Goal: Task Accomplishment & Management: Complete application form

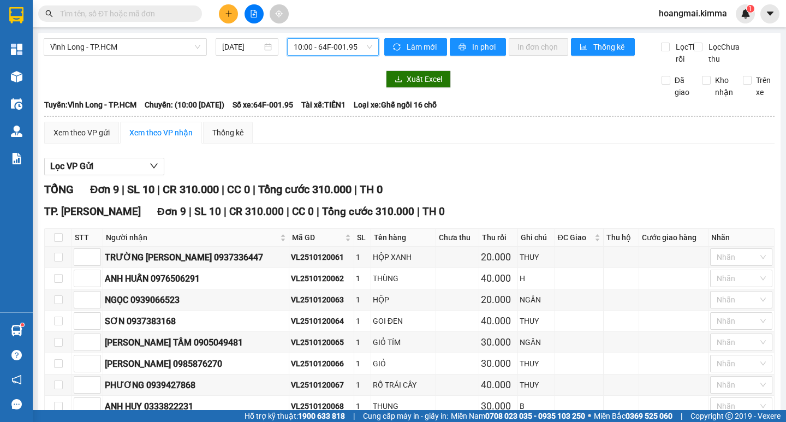
drag, startPoint x: 0, startPoint y: 0, endPoint x: 230, endPoint y: 8, distance: 230.1
click at [230, 8] on button at bounding box center [228, 13] width 19 height 19
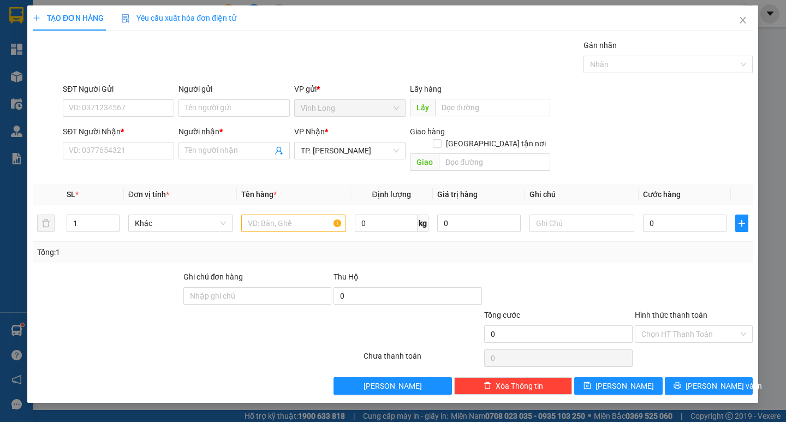
click at [141, 140] on div "SĐT Người Nhận *" at bounding box center [118, 134] width 111 height 16
click at [142, 150] on input "SĐT Người Nhận *" at bounding box center [118, 150] width 111 height 17
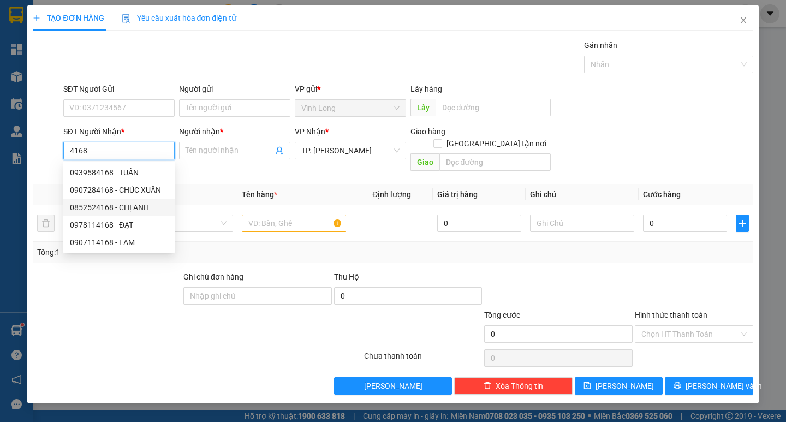
click at [121, 207] on div "0852524168 - CHỊ ANH" at bounding box center [119, 208] width 98 height 12
type input "0852524168"
type input "CHỊ ANH"
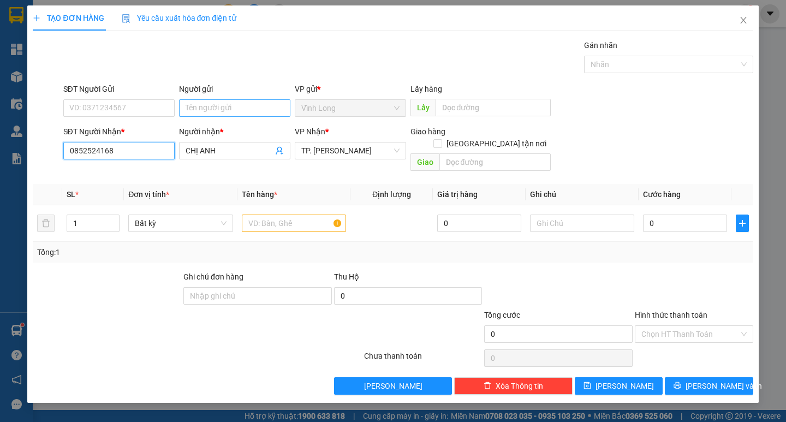
type input "0852524168"
click at [253, 104] on input "Người gửi" at bounding box center [234, 107] width 111 height 17
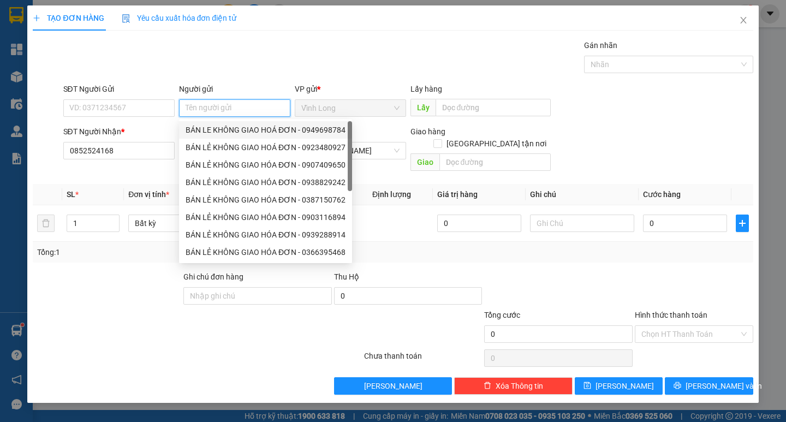
click at [249, 134] on div "BÁN LE KHÔNG GIAO HOÁ ĐƠN - 0949698784" at bounding box center [266, 130] width 160 height 12
type input "0949698784"
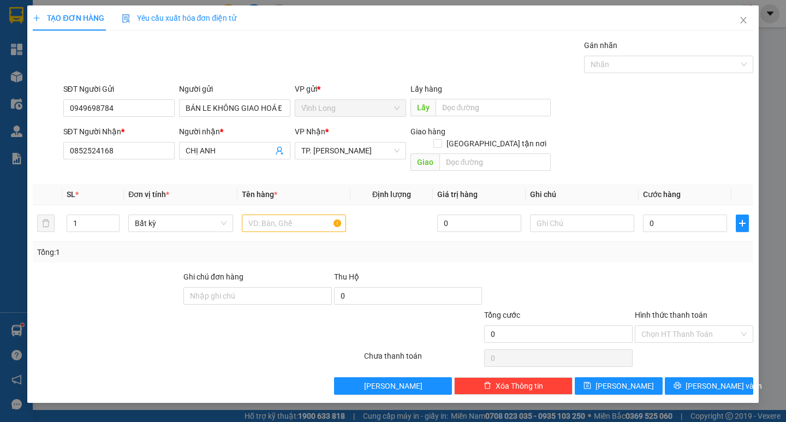
drag, startPoint x: 139, startPoint y: 117, endPoint x: 28, endPoint y: 115, distance: 110.9
click at [56, 112] on div "SĐT Người Gửi 0949698784 Người gửi BÁN LE KHÔNG GIAO HOÁ ĐƠN BÁN LE KHÔNG GIAO …" at bounding box center [393, 102] width 723 height 38
click at [208, 108] on input "BÁN LE KHÔNG GIAO HOÁ ĐƠN" at bounding box center [234, 107] width 111 height 17
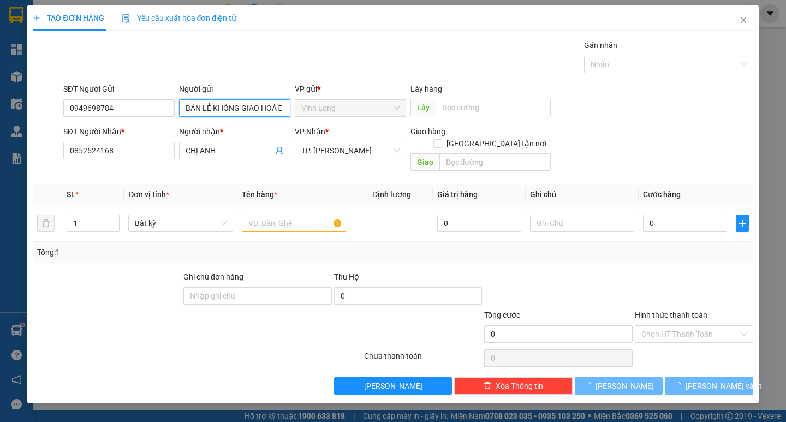
type input "BÁN LẺ KHÔNG GIAO HOÁ ĐƠN"
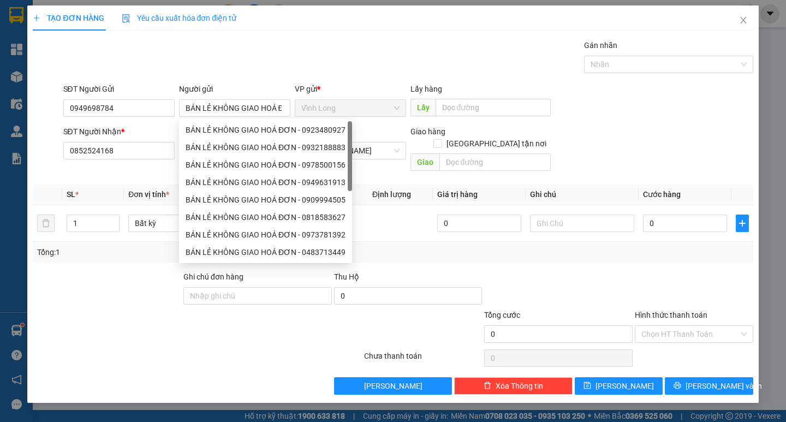
click at [271, 70] on div "Gói vận chuyển * Tiêu chuẩn Gán nhãn Nhãn" at bounding box center [408, 58] width 695 height 38
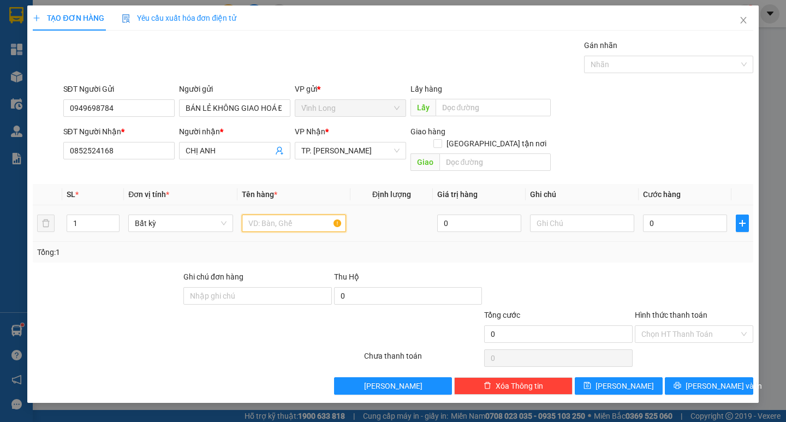
click at [322, 215] on input "text" at bounding box center [294, 223] width 104 height 17
type input "THÙNG"
type input "TRANG"
type input "4"
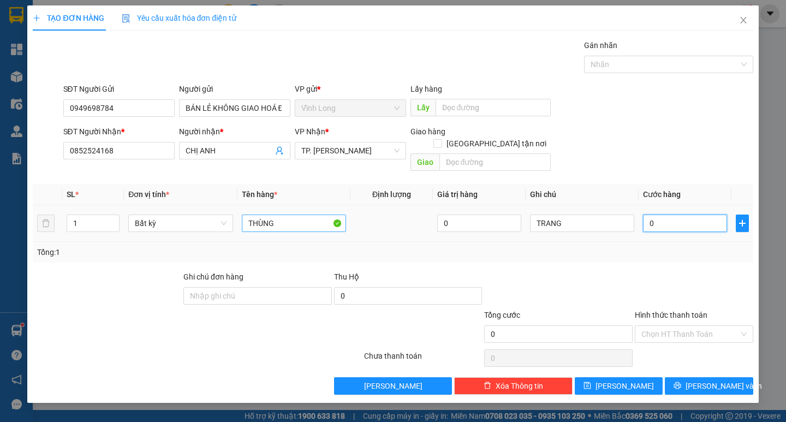
type input "4"
type input "40"
type input "40.000"
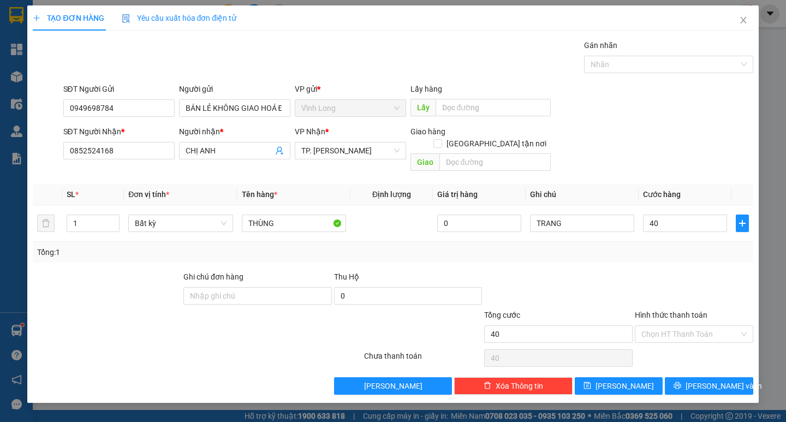
type input "40.000"
click at [730, 331] on div "Hình thức thanh toán Chọn HT Thanh Toán" at bounding box center [694, 328] width 119 height 38
click at [684, 329] on input "Hình thức thanh toán" at bounding box center [691, 334] width 98 height 16
click at [673, 342] on div "Tại văn phòng" at bounding box center [694, 344] width 105 height 12
type input "0"
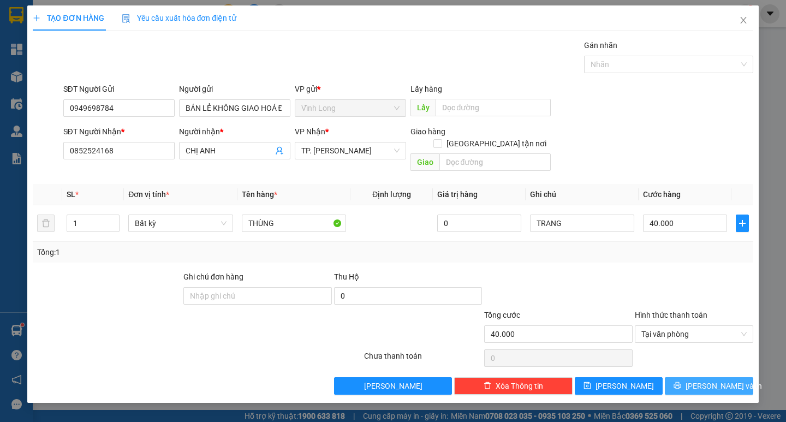
click at [693, 379] on button "Lưu và In" at bounding box center [709, 385] width 88 height 17
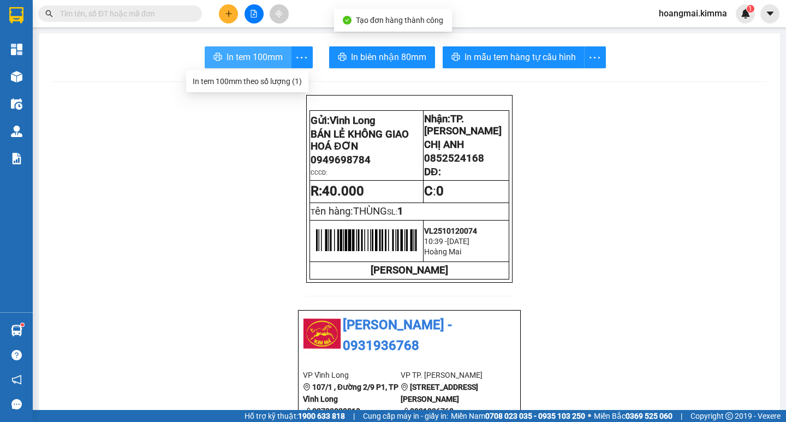
click at [255, 52] on span "In tem 100mm" at bounding box center [255, 57] width 56 height 14
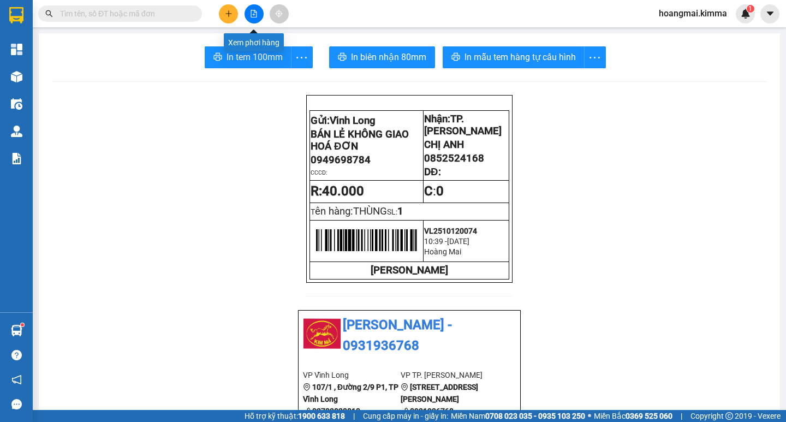
click at [261, 9] on button at bounding box center [254, 13] width 19 height 19
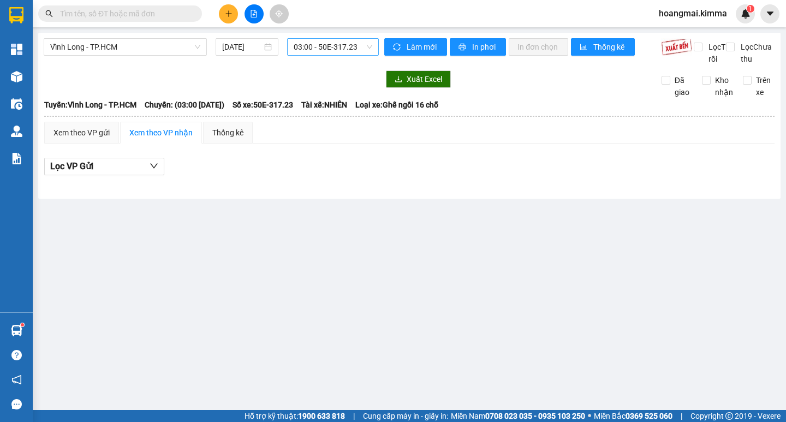
click at [312, 49] on span "03:00 - 50E-317.23" at bounding box center [333, 47] width 79 height 16
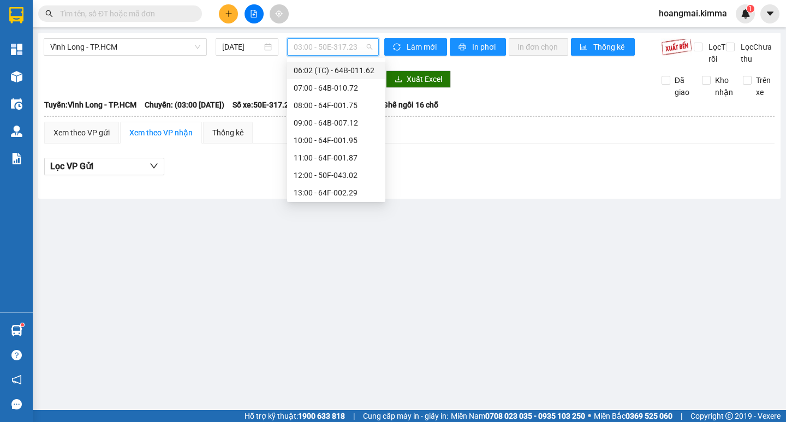
scroll to position [109, 0]
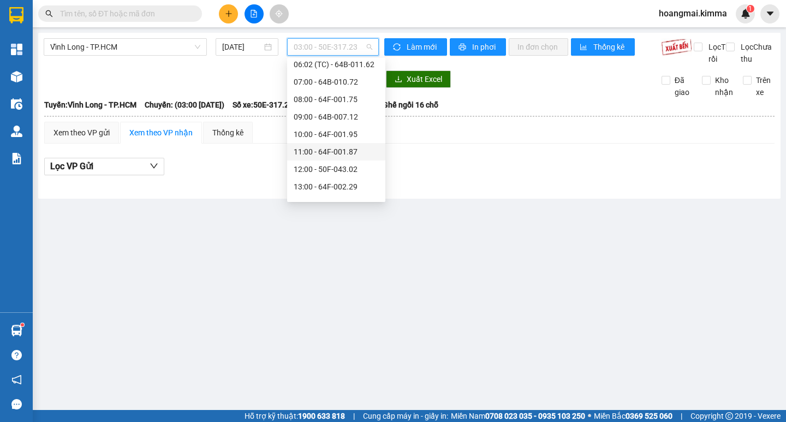
click at [360, 151] on div "11:00 - 64F-001.87" at bounding box center [336, 152] width 85 height 12
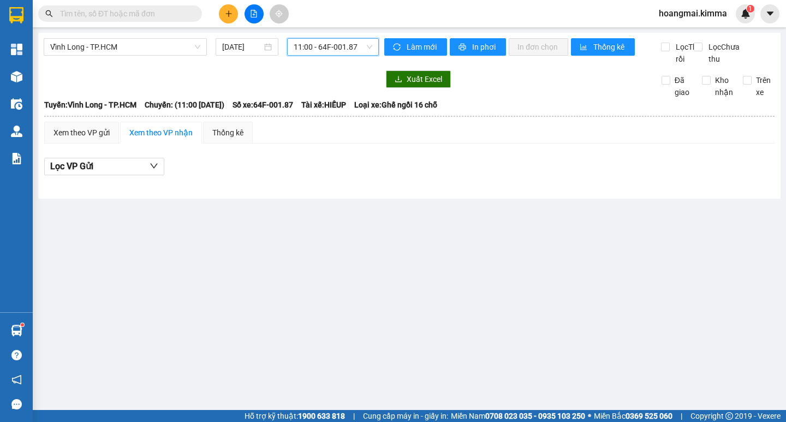
click at [327, 46] on span "11:00 - 64F-001.87" at bounding box center [333, 47] width 79 height 16
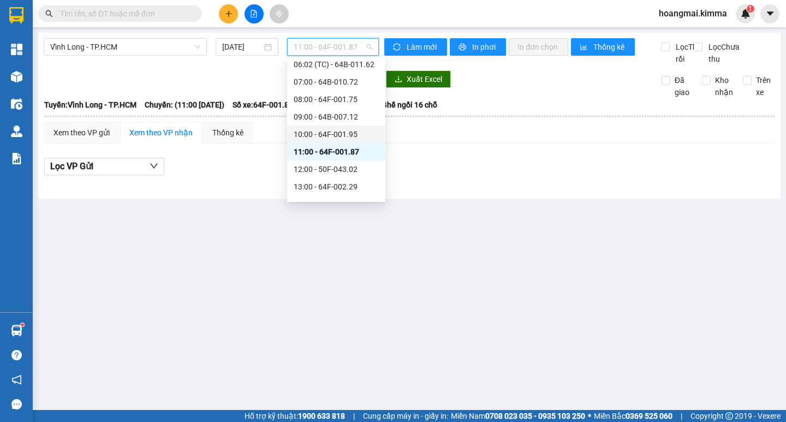
click at [330, 131] on div "10:00 - 64F-001.95" at bounding box center [336, 134] width 85 height 12
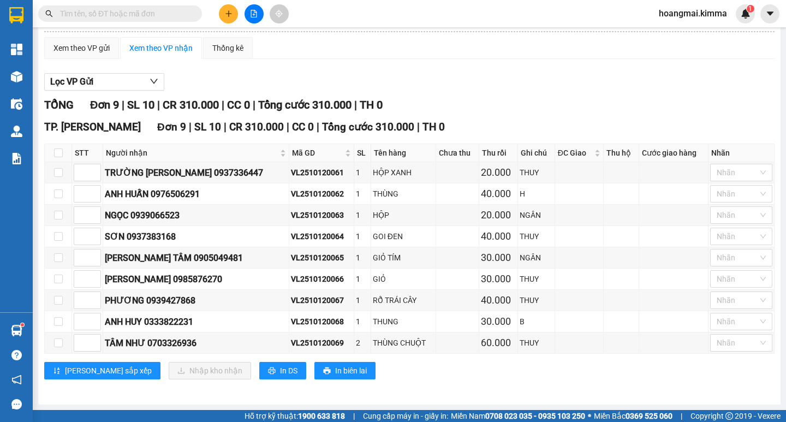
scroll to position [97, 0]
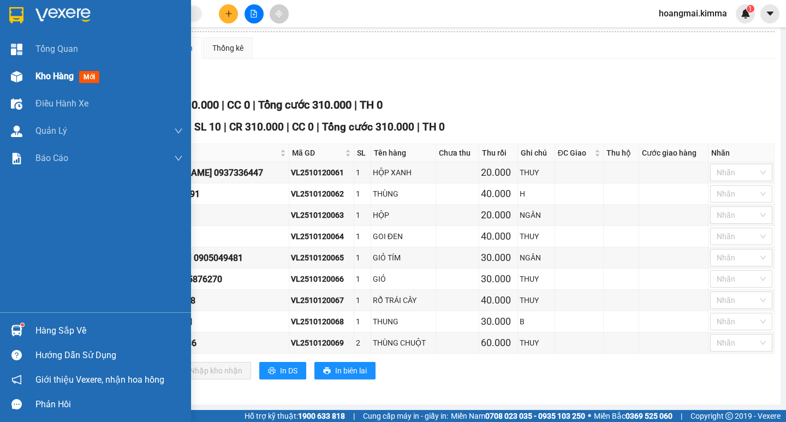
click at [69, 80] on span "Kho hàng" at bounding box center [55, 76] width 38 height 10
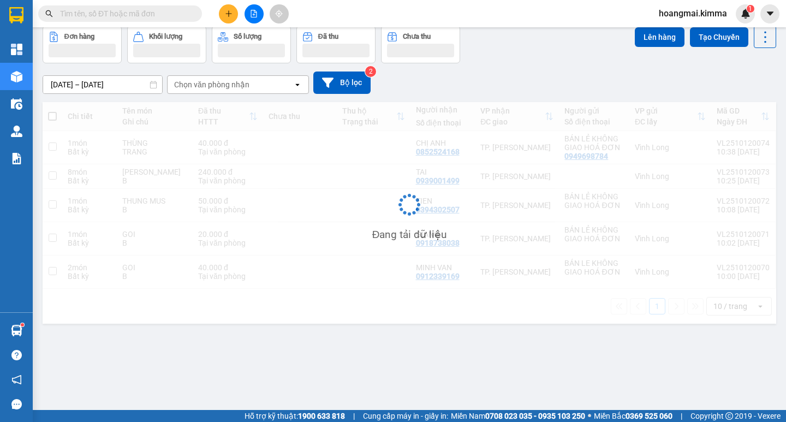
scroll to position [50, 0]
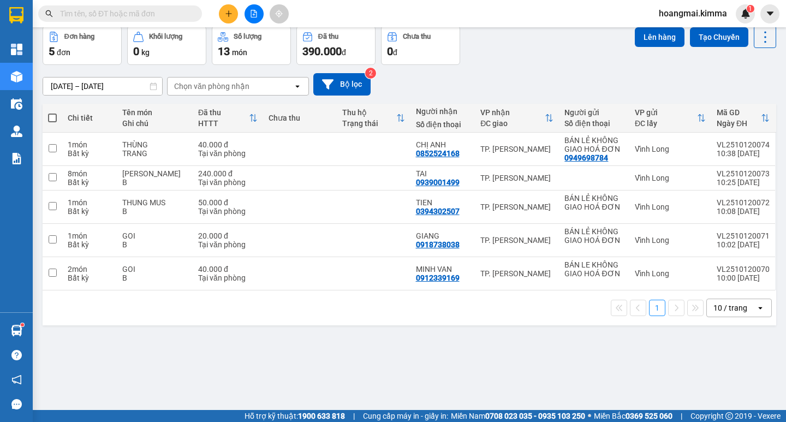
click at [756, 306] on icon "open" at bounding box center [760, 308] width 9 height 9
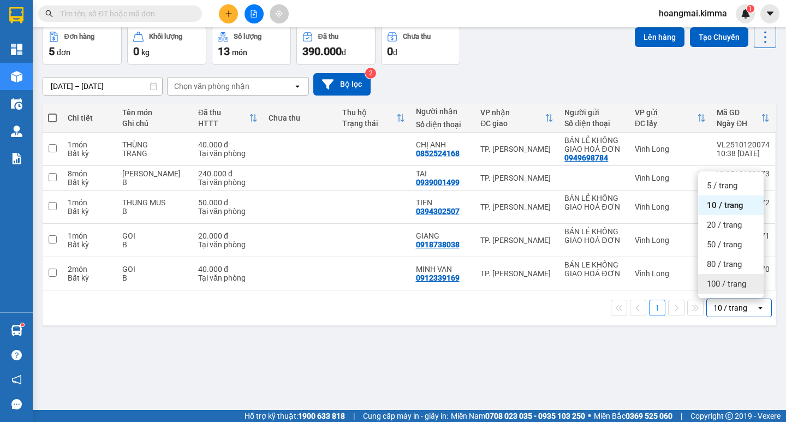
click at [718, 285] on span "100 / trang" at bounding box center [726, 284] width 39 height 11
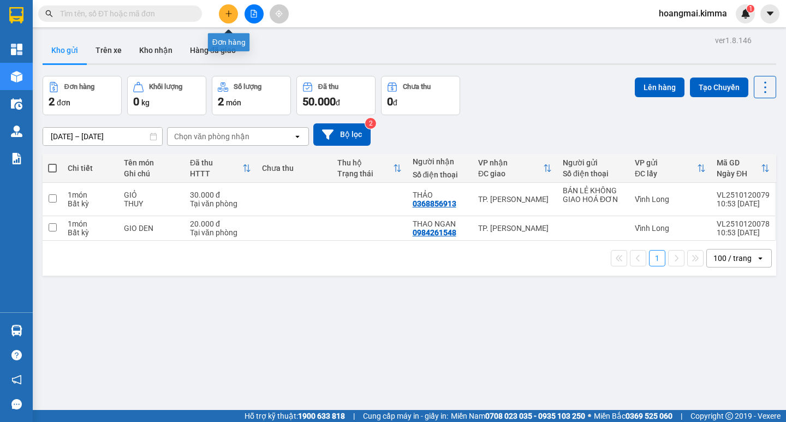
click at [231, 20] on button at bounding box center [228, 13] width 19 height 19
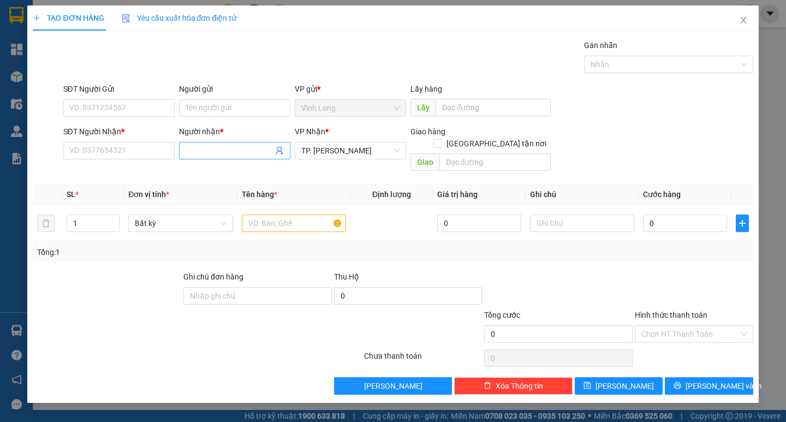
click at [202, 151] on input "Người nhận *" at bounding box center [229, 151] width 87 height 12
click at [208, 109] on input "Người gửi" at bounding box center [234, 107] width 111 height 17
type input "l"
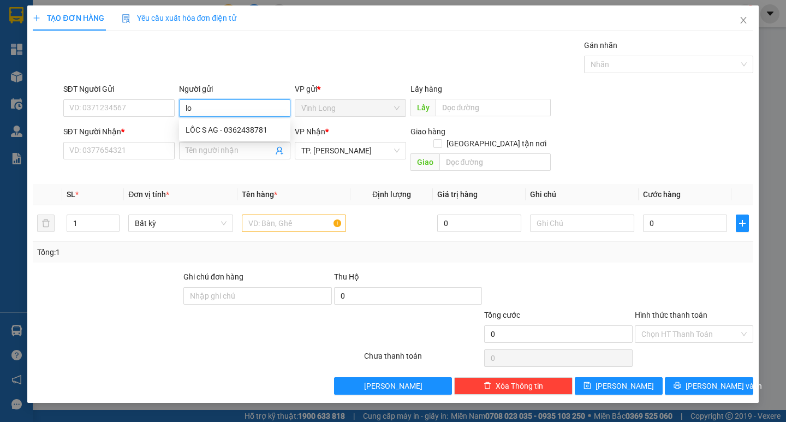
type input "l"
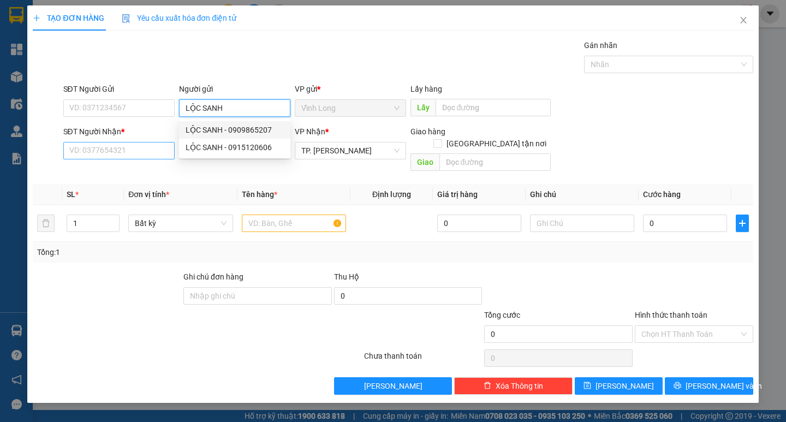
type input "LỘC SANH"
click at [163, 144] on input "SĐT Người Nhận *" at bounding box center [118, 150] width 111 height 17
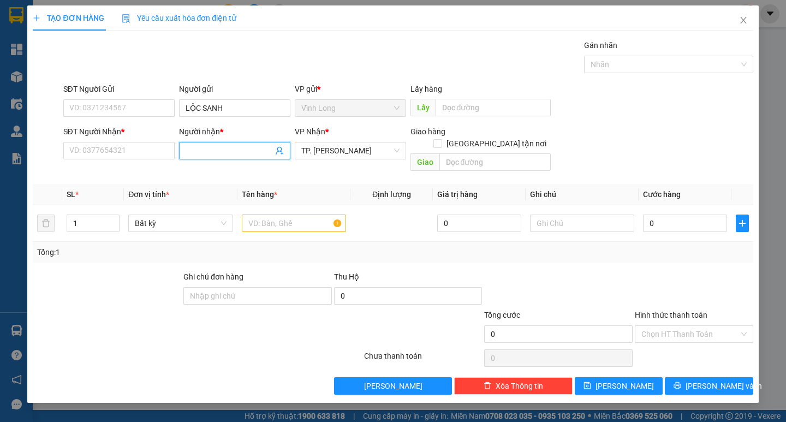
click at [202, 147] on input "Người nhận *" at bounding box center [229, 151] width 87 height 12
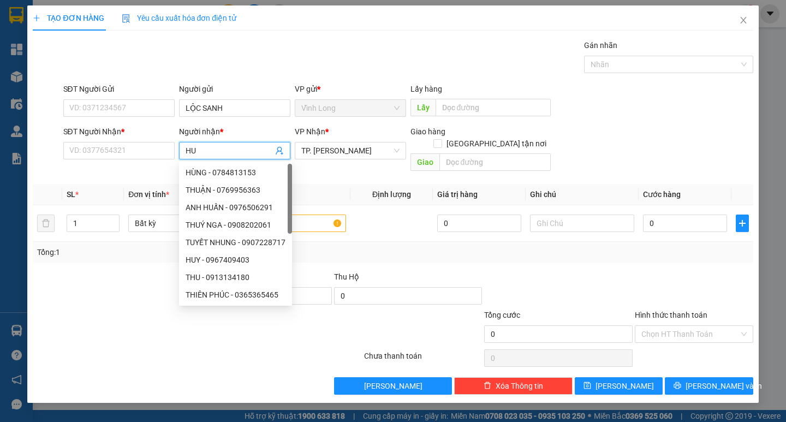
type input "H"
drag, startPoint x: 247, startPoint y: 97, endPoint x: 187, endPoint y: 97, distance: 60.1
click at [187, 97] on div "Người gửi" at bounding box center [234, 91] width 111 height 16
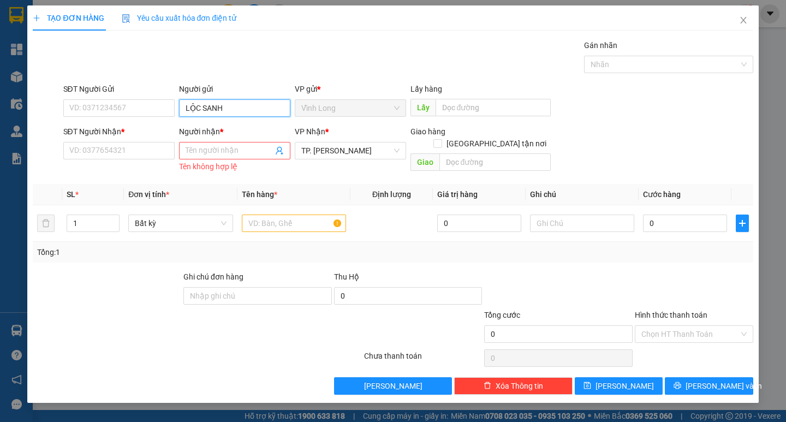
click at [221, 108] on input "LỘC SANH" at bounding box center [234, 107] width 111 height 17
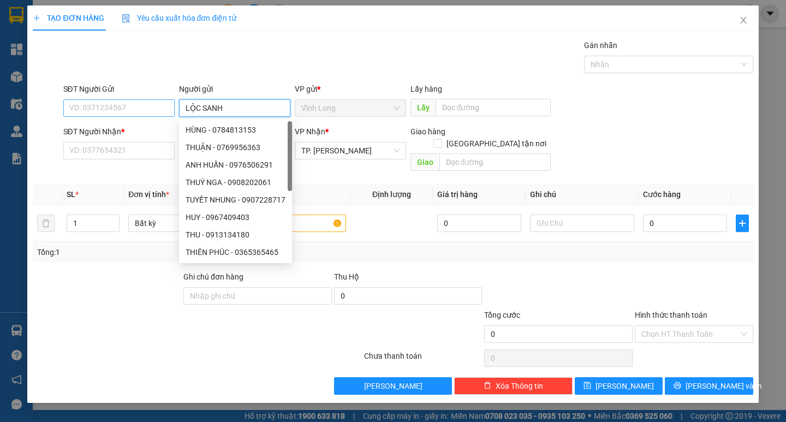
drag, startPoint x: 246, startPoint y: 110, endPoint x: 151, endPoint y: 107, distance: 95.1
click at [151, 107] on div "SĐT Người Gửi VD: 0371234567 Người gửi LỘC SANH VP gửi * Vĩnh Long Lấy hàng Lấy" at bounding box center [408, 102] width 695 height 38
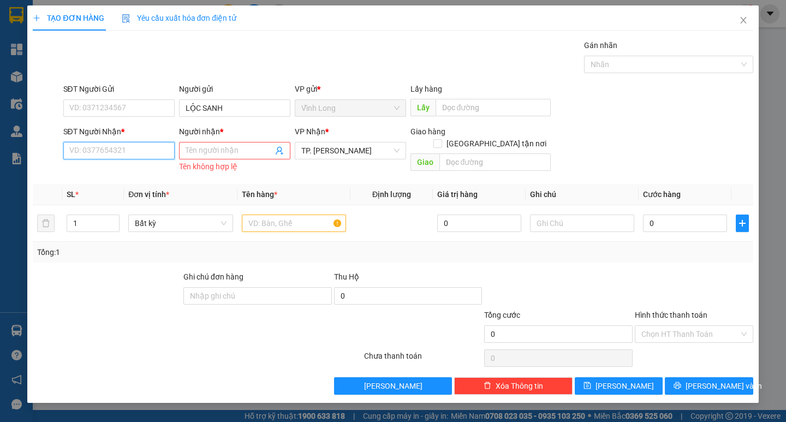
click at [127, 149] on input "SĐT Người Nhận *" at bounding box center [118, 150] width 111 height 17
paste input "0896412968"
type input "0896412968"
click at [147, 173] on div "0896412968 - HƯƠNG" at bounding box center [119, 173] width 98 height 12
type input "HƯƠNG"
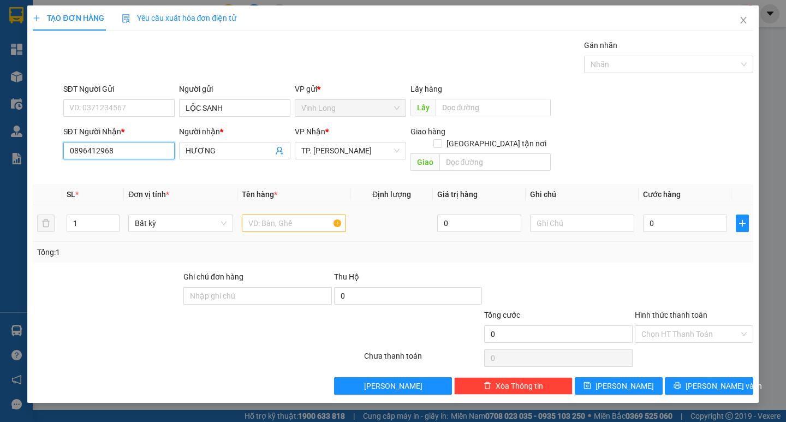
type input "0896412968"
click at [278, 242] on div "Tổng: 1" at bounding box center [393, 252] width 720 height 21
click at [278, 215] on input "text" at bounding box center [294, 223] width 104 height 17
type input "GIỎ"
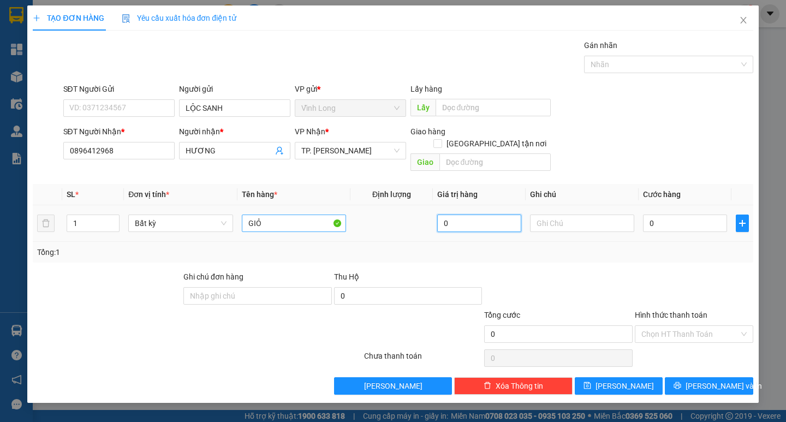
type input "0"
type input "TRANG"
type input "5"
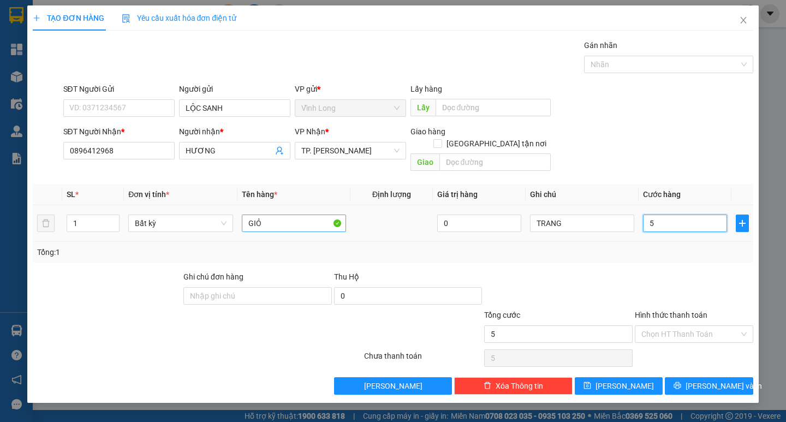
type input "50"
type input "50.000"
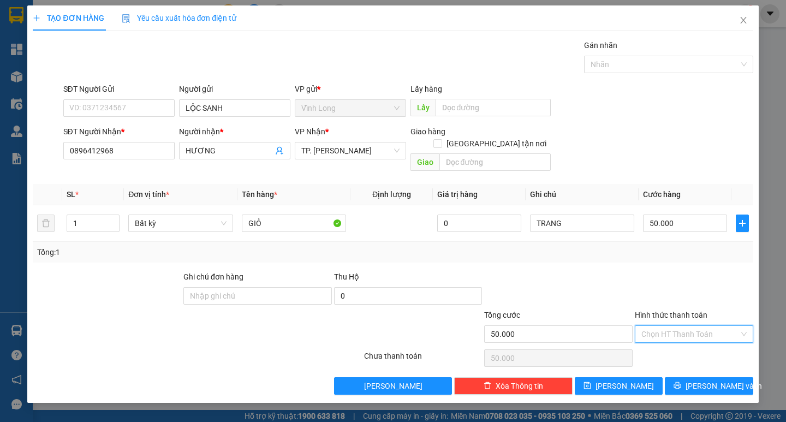
click at [684, 326] on input "Hình thức thanh toán" at bounding box center [691, 334] width 98 height 16
click at [667, 339] on div "Tại văn phòng" at bounding box center [694, 344] width 105 height 12
type input "0"
click at [669, 377] on button "Lưu và In" at bounding box center [709, 385] width 88 height 17
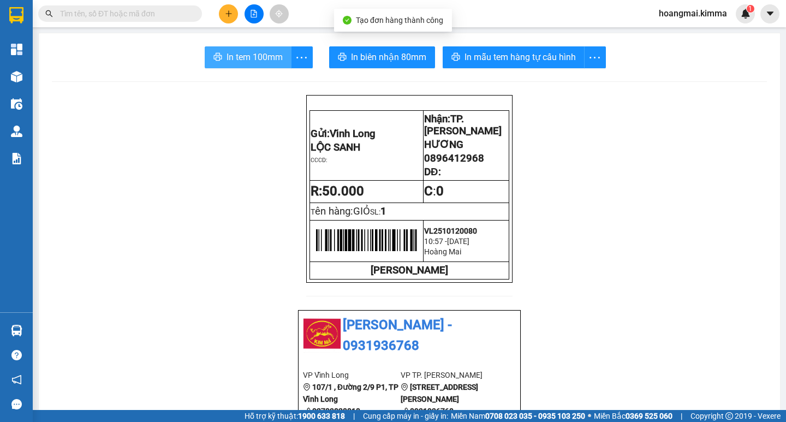
click at [230, 55] on span "In tem 100mm" at bounding box center [255, 57] width 56 height 14
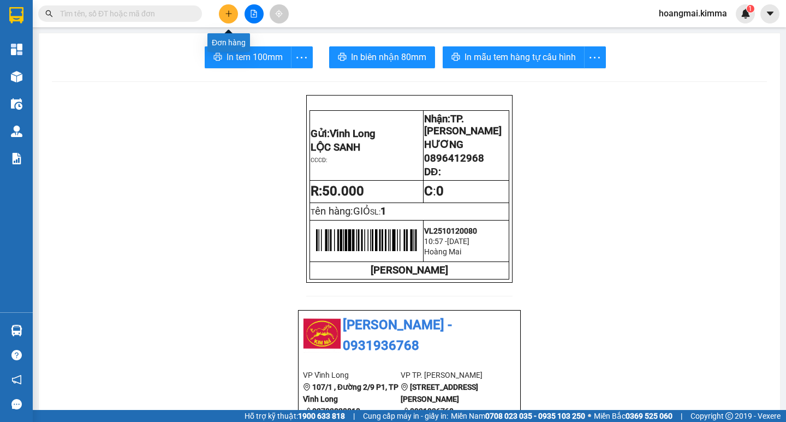
click at [226, 9] on button at bounding box center [228, 13] width 19 height 19
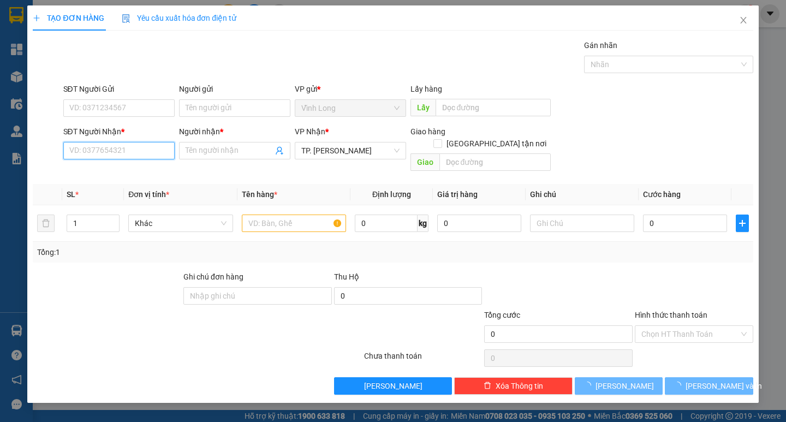
click at [158, 149] on input "SĐT Người Nhận *" at bounding box center [118, 150] width 111 height 17
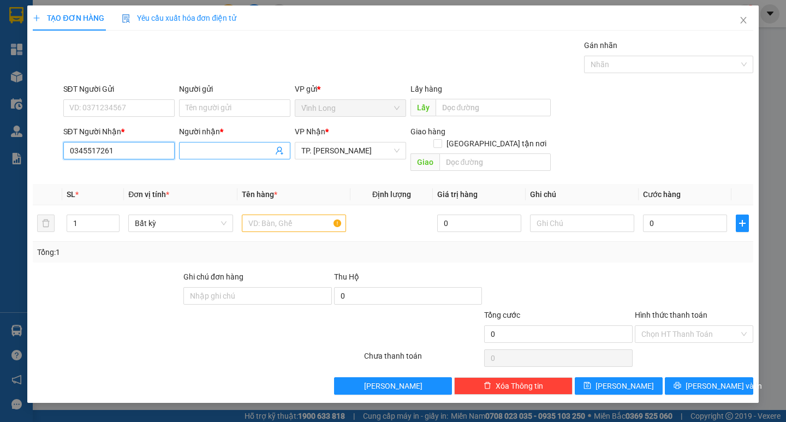
type input "0345517261"
drag, startPoint x: 210, startPoint y: 150, endPoint x: 196, endPoint y: 137, distance: 19.7
click at [210, 150] on input "Người nhận *" at bounding box center [229, 151] width 87 height 12
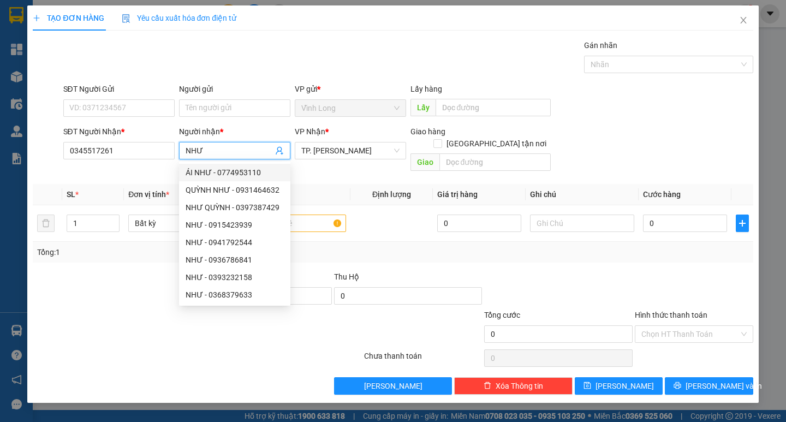
type input "NHƯ"
click at [226, 94] on div "Người gửi" at bounding box center [234, 89] width 111 height 12
click at [226, 99] on input "Người gửi" at bounding box center [234, 107] width 111 height 17
click at [226, 102] on input "Người gửi" at bounding box center [234, 107] width 111 height 17
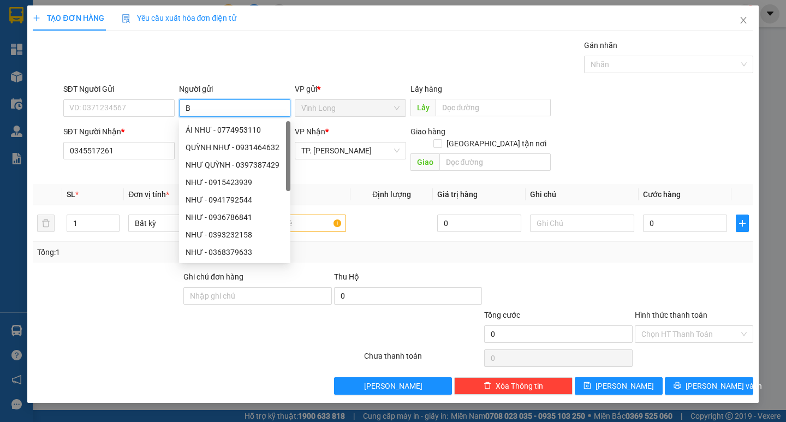
type input "BÁ"
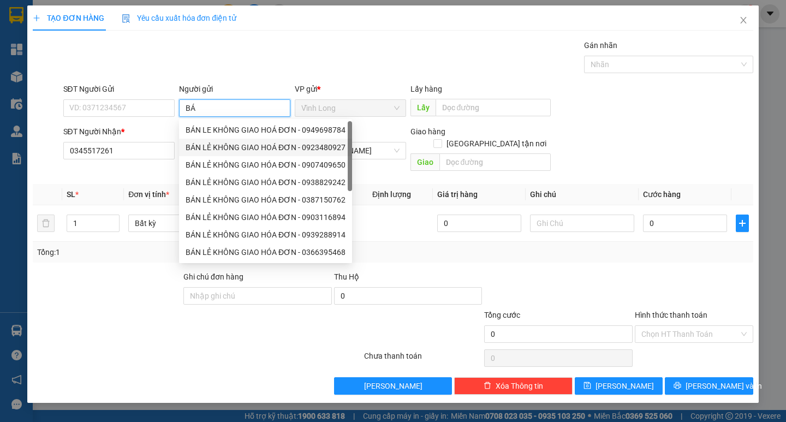
click at [217, 149] on div "BÁN LẺ KHÔNG GIAO HOÁ ĐƠN - 0923480927" at bounding box center [266, 147] width 160 height 12
type input "0923480927"
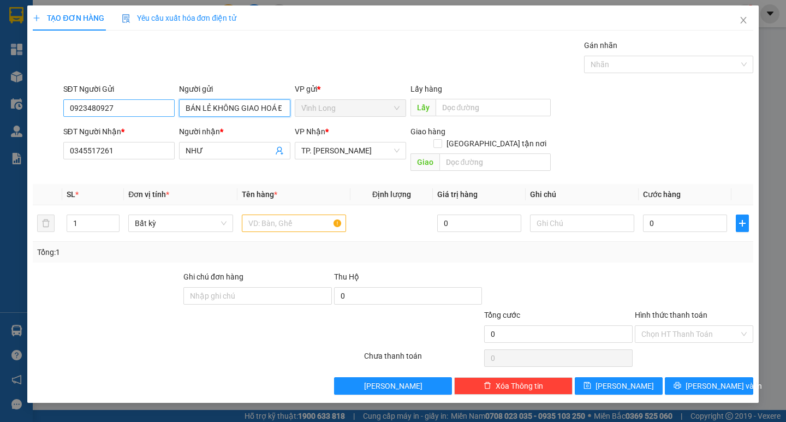
type input "BÁN LẺ KHÔNG GIAO HOÁ ĐƠN"
drag, startPoint x: 120, startPoint y: 102, endPoint x: 5, endPoint y: 100, distance: 114.2
click at [56, 101] on div "SĐT Người Gửi 0923480927 Người gửi BÁN LẺ KHÔNG GIAO HOÁ ĐƠN BÁN LẺ KHÔNG GIAO …" at bounding box center [393, 102] width 723 height 38
click at [283, 61] on div "Gói vận chuyển * Tiêu chuẩn Gán nhãn Nhãn" at bounding box center [408, 58] width 695 height 38
click at [311, 215] on input "text" at bounding box center [294, 223] width 104 height 17
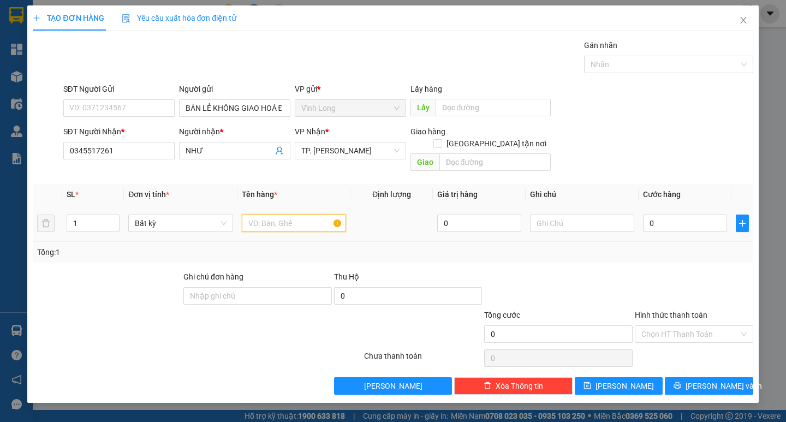
type input "T"
type input "XÔ XANH BIỂN"
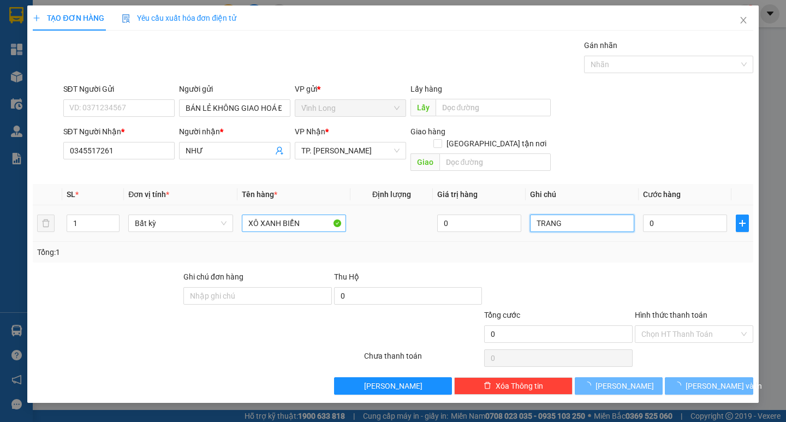
type input "TRANG"
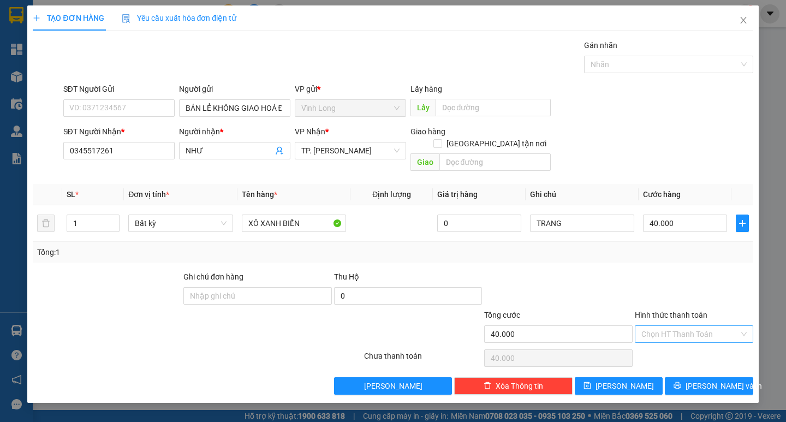
click at [688, 326] on input "Hình thức thanh toán" at bounding box center [691, 334] width 98 height 16
click at [677, 353] on div "Chuyển khoản" at bounding box center [694, 361] width 119 height 17
click at [681, 326] on span "Chuyển khoản" at bounding box center [694, 334] width 105 height 16
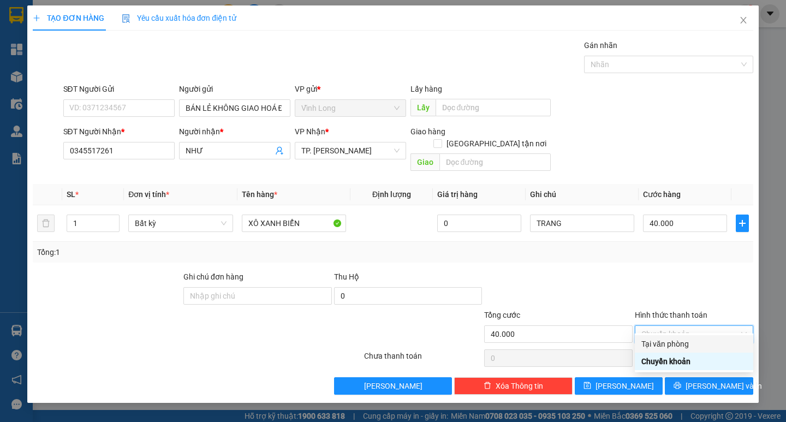
click at [672, 343] on div "Tại văn phòng" at bounding box center [694, 344] width 105 height 12
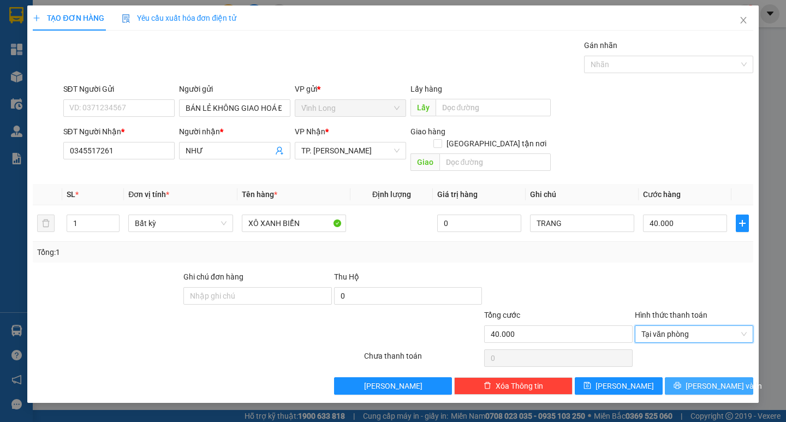
click at [709, 380] on span "Lưu và In" at bounding box center [724, 386] width 76 height 12
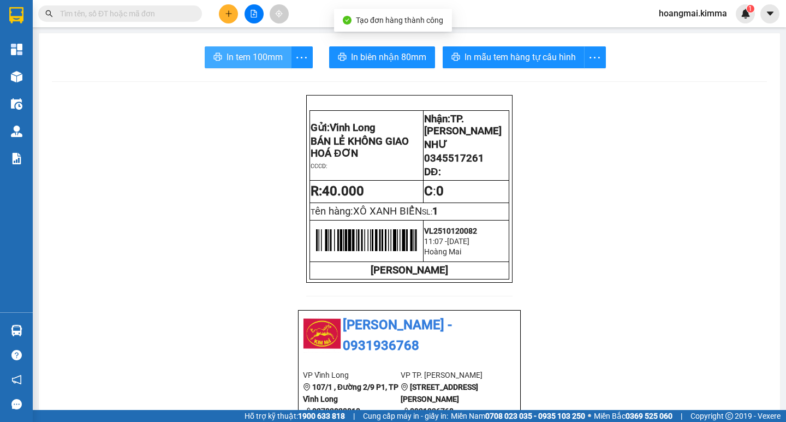
click at [251, 55] on span "In tem 100mm" at bounding box center [255, 57] width 56 height 14
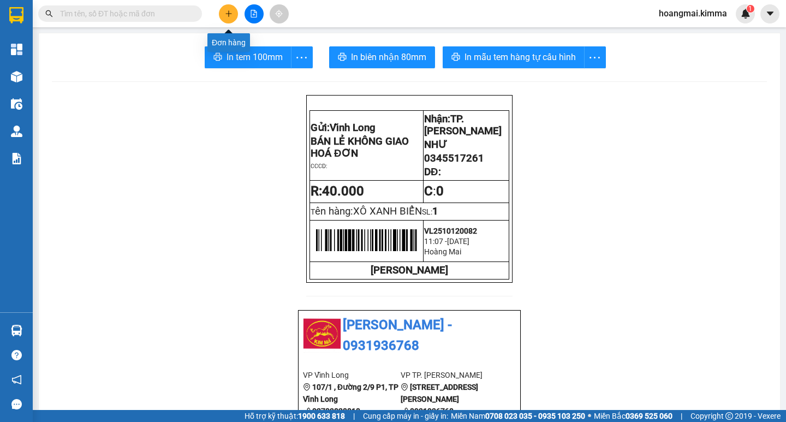
click at [228, 10] on icon "plus" at bounding box center [229, 14] width 8 height 8
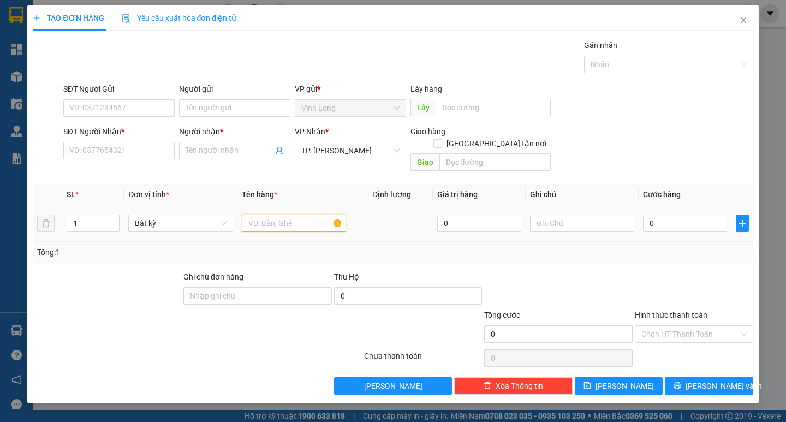
click at [252, 217] on input "text" at bounding box center [294, 223] width 104 height 17
type input "THÙNG BIA"
type input "TRANG"
type input "3"
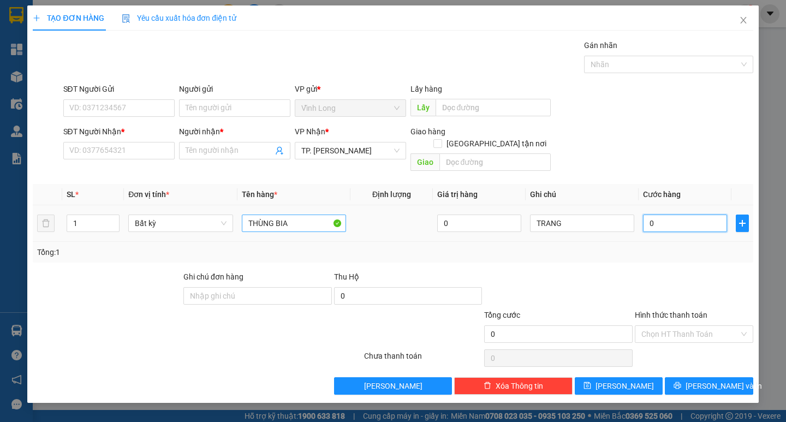
type input "3"
type input "30"
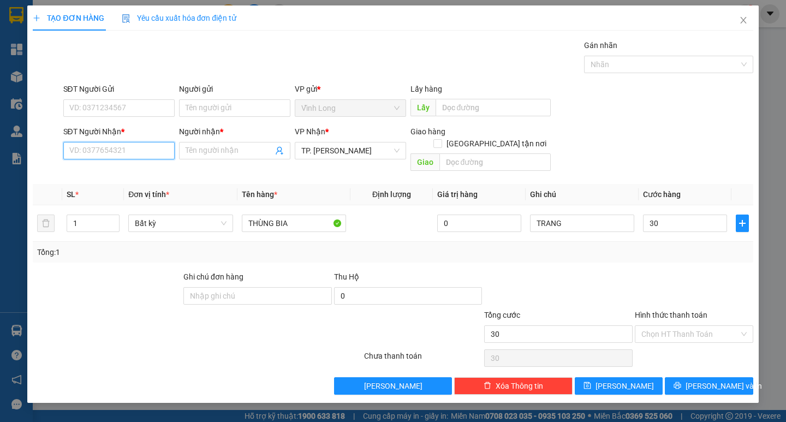
type input "30.000"
click at [120, 153] on input "SĐT Người Nhận *" at bounding box center [118, 150] width 111 height 17
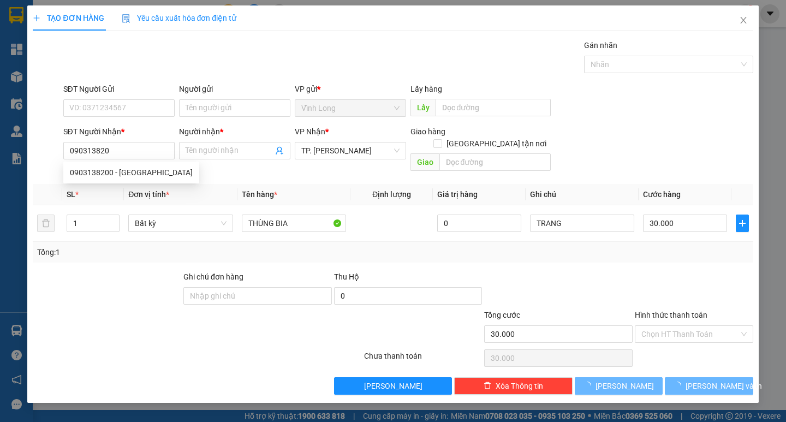
click at [119, 163] on div "0903138200 0903138200 - ANH ĐỨC" at bounding box center [131, 173] width 136 height 22
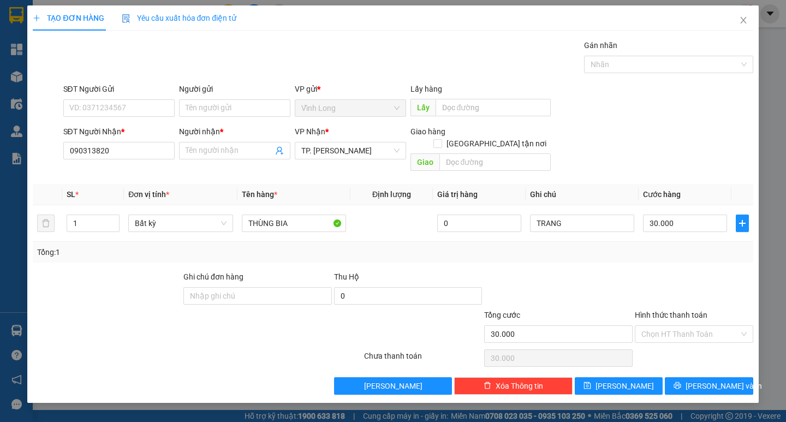
click at [122, 184] on th "SL *" at bounding box center [93, 194] width 62 height 21
click at [129, 147] on input "090313820" at bounding box center [118, 150] width 111 height 17
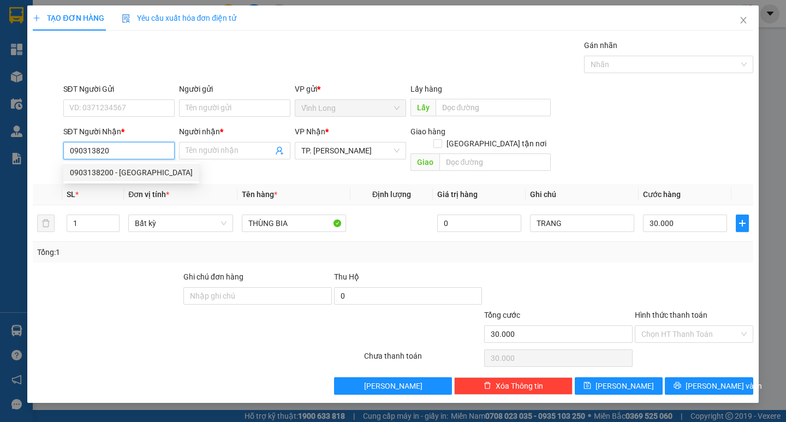
click at [131, 174] on div "0903138200 - ANH ĐỨC" at bounding box center [131, 173] width 123 height 12
type input "0903138200"
type input "ANH ĐỨC"
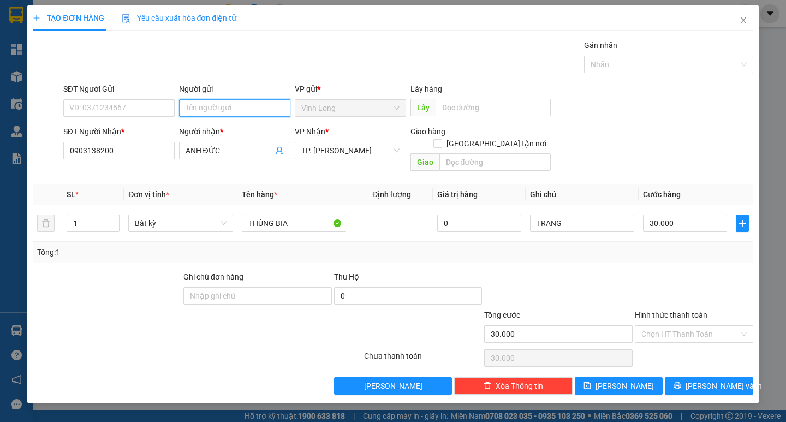
click at [236, 114] on input "Người gửi" at bounding box center [234, 107] width 111 height 17
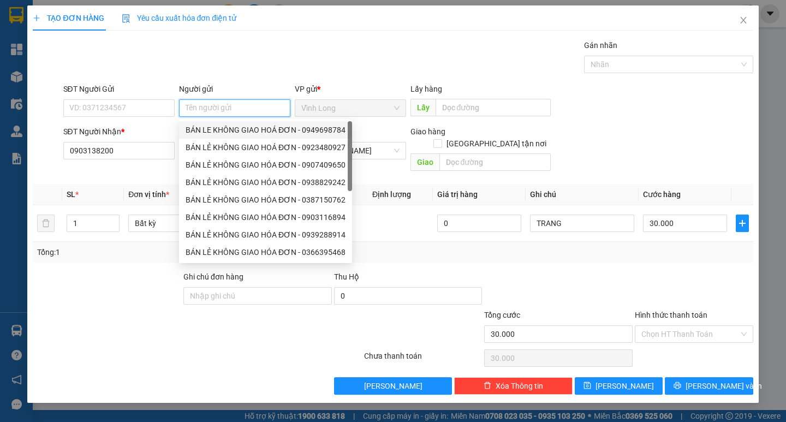
click at [233, 143] on div "BÁN LẺ KHÔNG GIAO HOÁ ĐƠN - 0923480927" at bounding box center [266, 147] width 160 height 12
type input "0923480927"
type input "BÁN LẺ KHÔNG GIAO HOÁ ĐƠN"
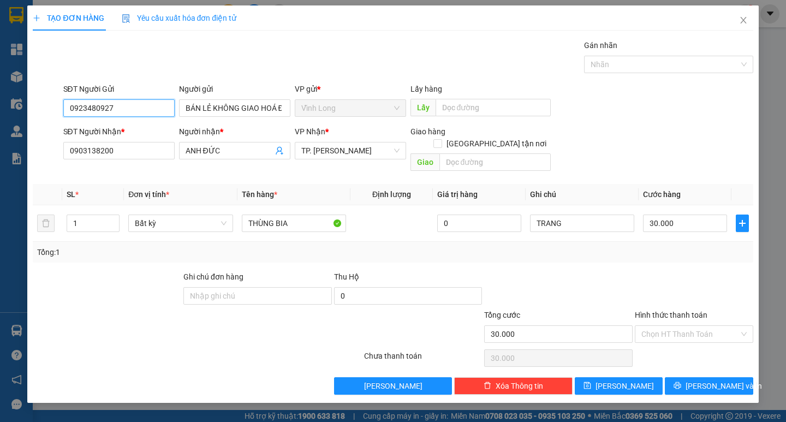
drag, startPoint x: 98, startPoint y: 112, endPoint x: 42, endPoint y: 111, distance: 55.7
click at [55, 111] on div "SĐT Người Gửi 0923480927 0923480927 Người gửi BÁN LẺ KHÔNG GIAO HOÁ ĐƠN VP gửi …" at bounding box center [393, 102] width 723 height 38
click at [398, 66] on div "Gói vận chuyển * Tiêu chuẩn Gán nhãn Nhãn" at bounding box center [408, 58] width 695 height 38
click at [652, 326] on input "Hình thức thanh toán" at bounding box center [691, 334] width 98 height 16
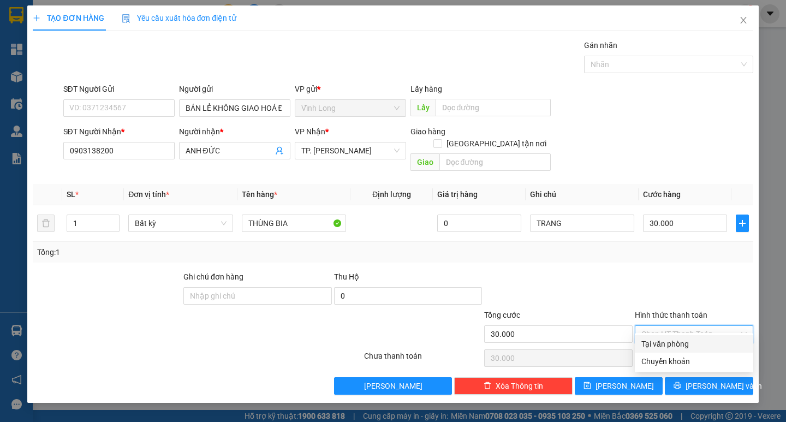
click at [658, 336] on div "Tại văn phòng" at bounding box center [694, 343] width 119 height 17
type input "0"
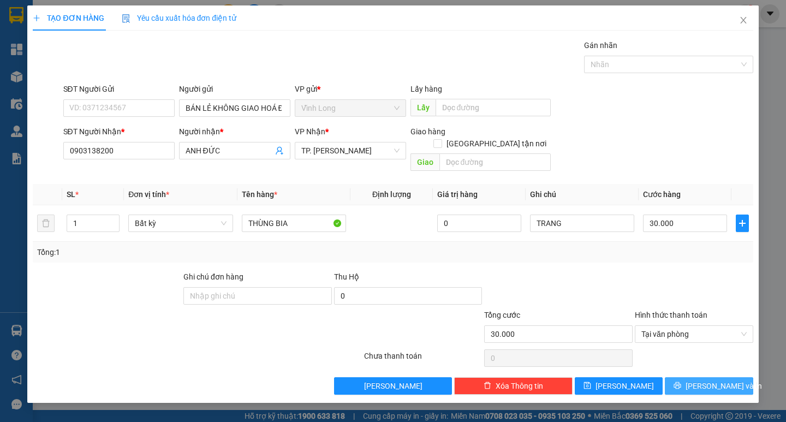
click at [682, 382] on icon "printer" at bounding box center [678, 385] width 7 height 7
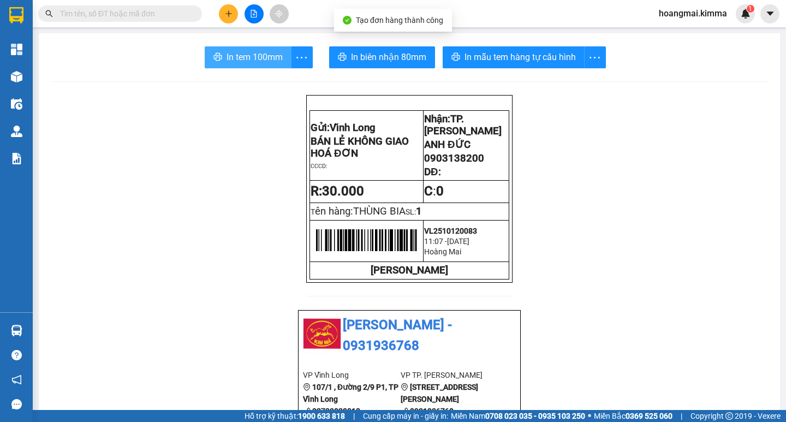
click at [220, 56] on button "In tem 100mm" at bounding box center [248, 57] width 87 height 22
click at [179, 15] on input "text" at bounding box center [124, 14] width 129 height 12
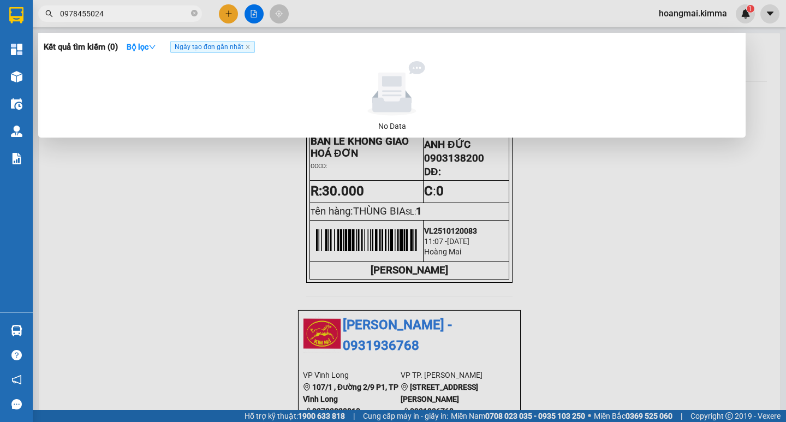
type input "0978455024"
click at [222, 15] on div at bounding box center [393, 211] width 786 height 422
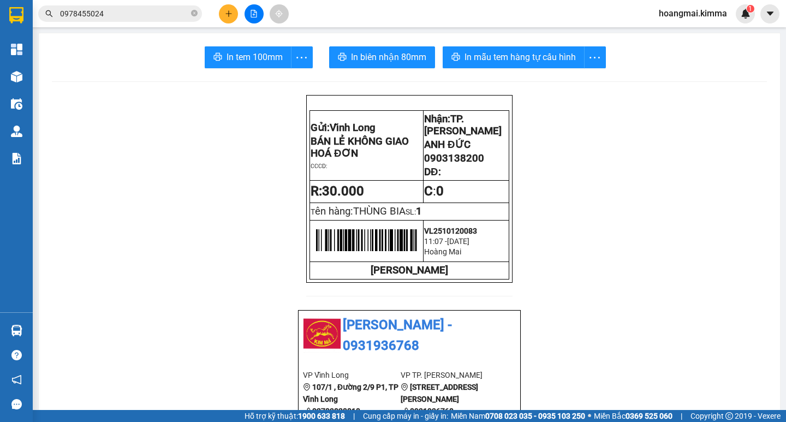
click at [228, 8] on button at bounding box center [228, 13] width 19 height 19
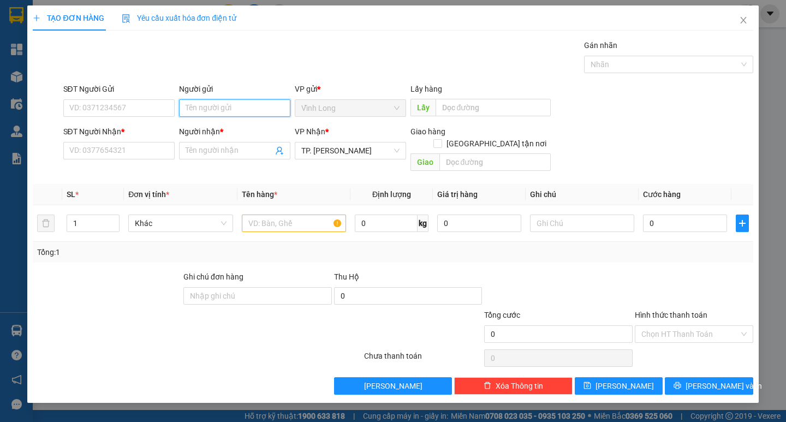
click at [211, 114] on input "Người gửi" at bounding box center [234, 107] width 111 height 17
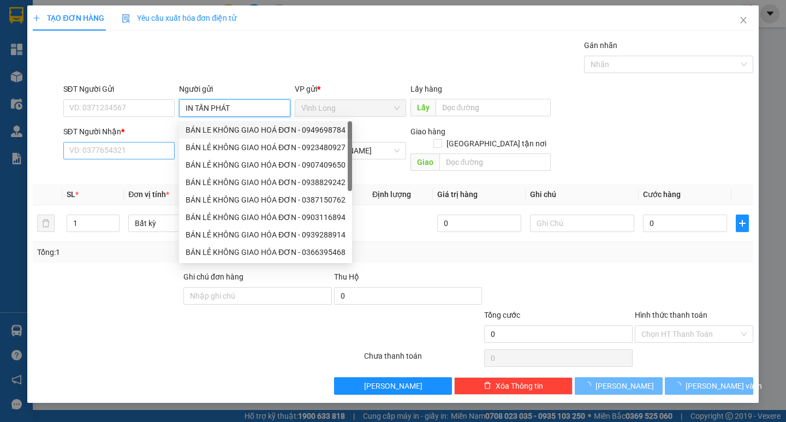
type input "IN TẤN PHÁT"
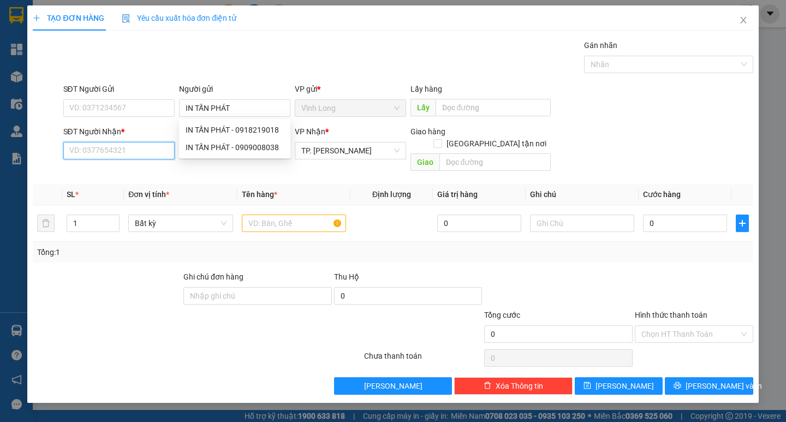
click at [98, 146] on input "SĐT Người Nhận *" at bounding box center [118, 150] width 111 height 17
type input "0909832228"
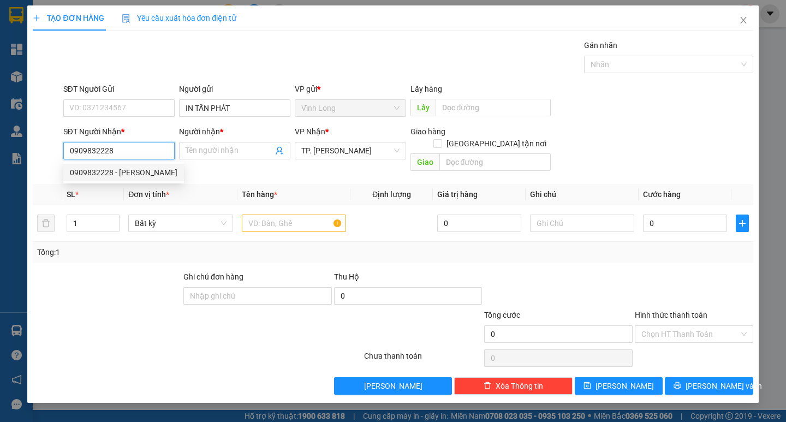
click at [120, 169] on div "0909832228 - CHÚ THANH PHONG" at bounding box center [124, 173] width 108 height 12
type input "CHÚ THANH PHONG"
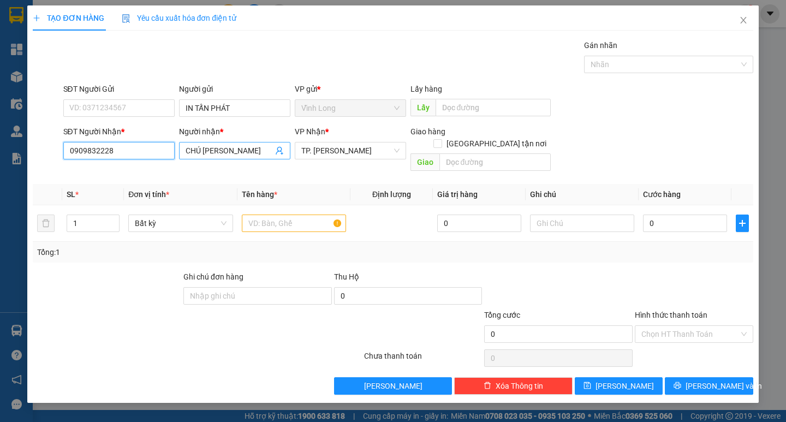
type input "0909832228"
drag, startPoint x: 200, startPoint y: 153, endPoint x: 134, endPoint y: 145, distance: 66.6
click at [164, 151] on div "SĐT Người Nhận * 0909832228 0909832228 Người nhận * CHÚ THANH PHONG VP Nhận * T…" at bounding box center [408, 151] width 695 height 50
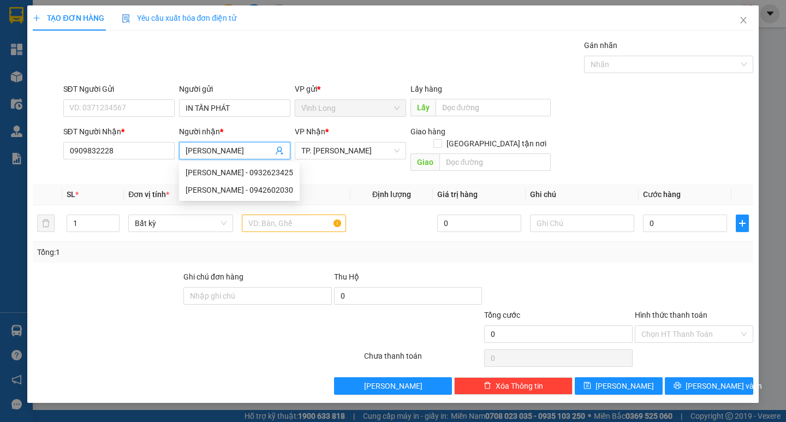
type input "NGUYỄN THANH PHONG"
click at [310, 45] on div "Gói vận chuyển * Tiêu chuẩn Gán nhãn Nhãn" at bounding box center [408, 58] width 695 height 38
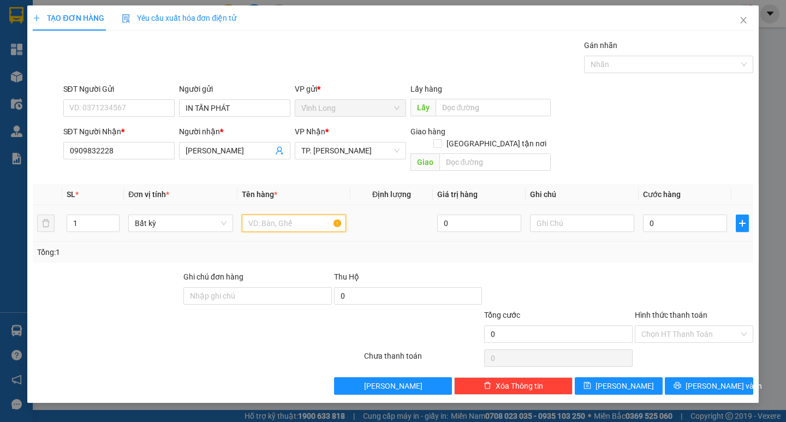
click at [318, 215] on input "text" at bounding box center [294, 223] width 104 height 17
type input "XẤP"
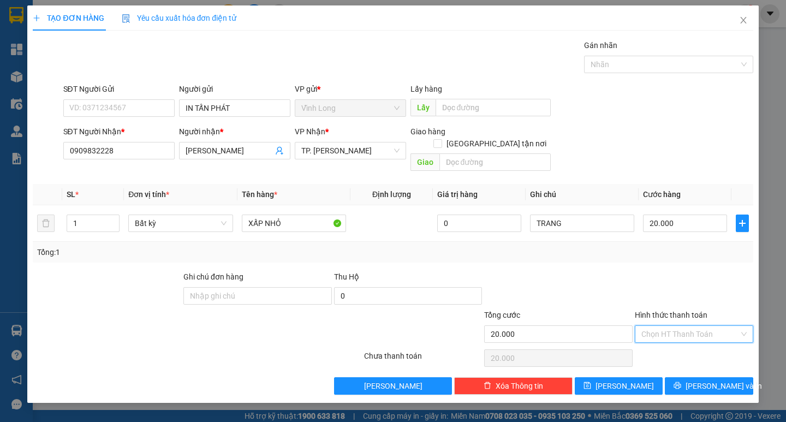
drag, startPoint x: 666, startPoint y: 319, endPoint x: 671, endPoint y: 338, distance: 19.7
click at [666, 326] on input "Hình thức thanh toán" at bounding box center [691, 334] width 98 height 16
click at [671, 338] on div "Tại văn phòng" at bounding box center [694, 344] width 105 height 12
click at [699, 377] on button "Lưu và In" at bounding box center [709, 385] width 88 height 17
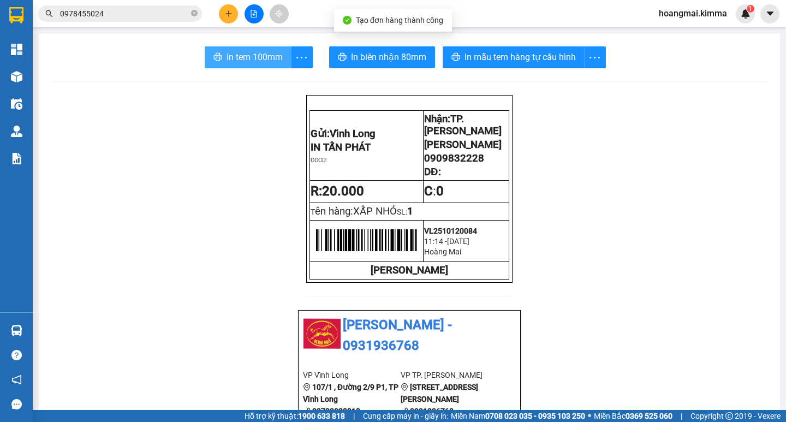
click at [257, 57] on span "In tem 100mm" at bounding box center [255, 57] width 56 height 14
click at [233, 17] on button at bounding box center [228, 13] width 19 height 19
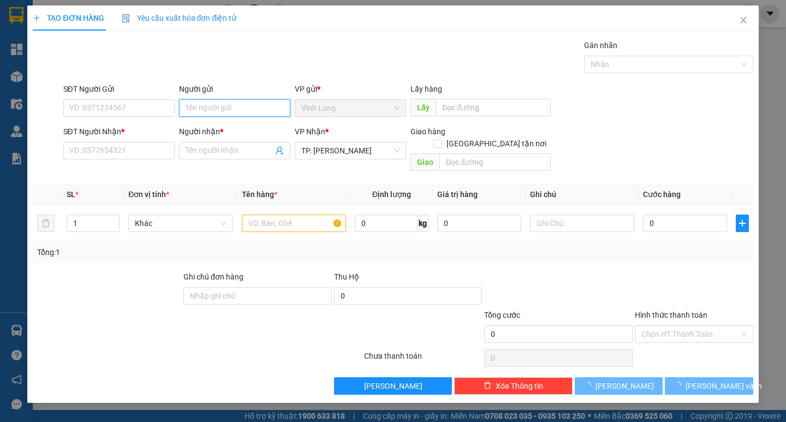
click at [223, 112] on input "Người gửi" at bounding box center [234, 107] width 111 height 17
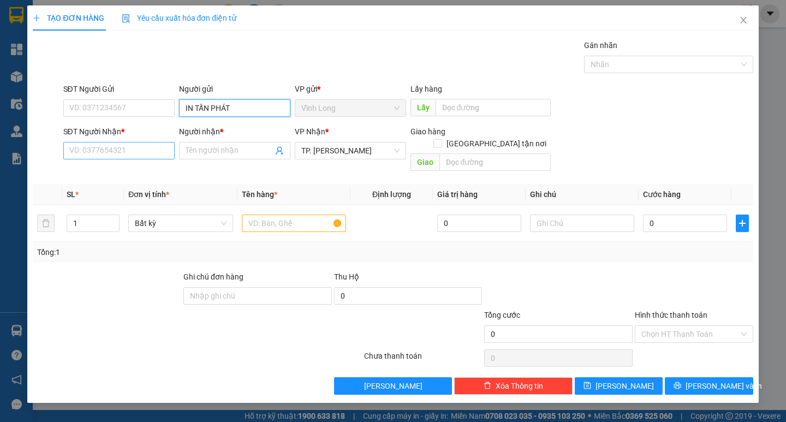
type input "IN TẤN PHÁT"
click at [124, 152] on input "SĐT Người Nhận *" at bounding box center [118, 150] width 111 height 17
type input "0918542127"
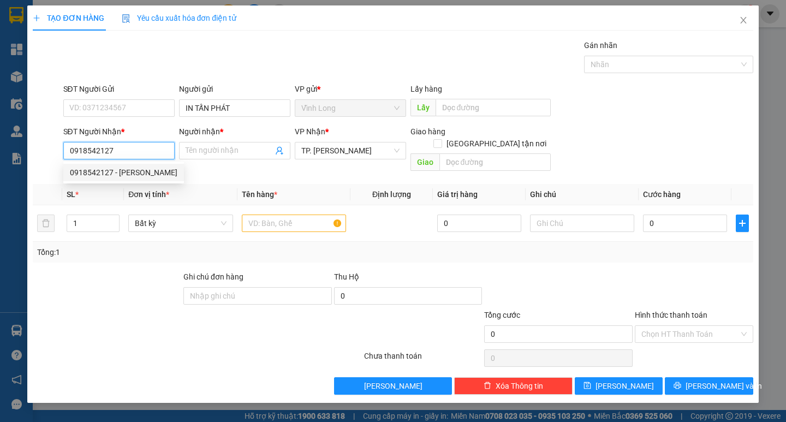
click at [126, 167] on div "0918542127 - MINH THIỆN" at bounding box center [124, 173] width 108 height 12
type input "MINH THIỆN"
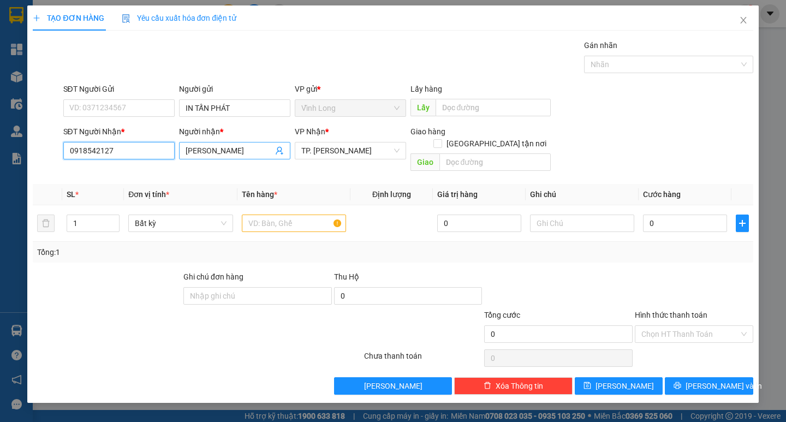
type input "0918542127"
click at [187, 152] on input "MINH THIỆN" at bounding box center [229, 151] width 87 height 12
type input "ANH MINH THIỆN"
click at [309, 216] on input "text" at bounding box center [294, 223] width 104 height 17
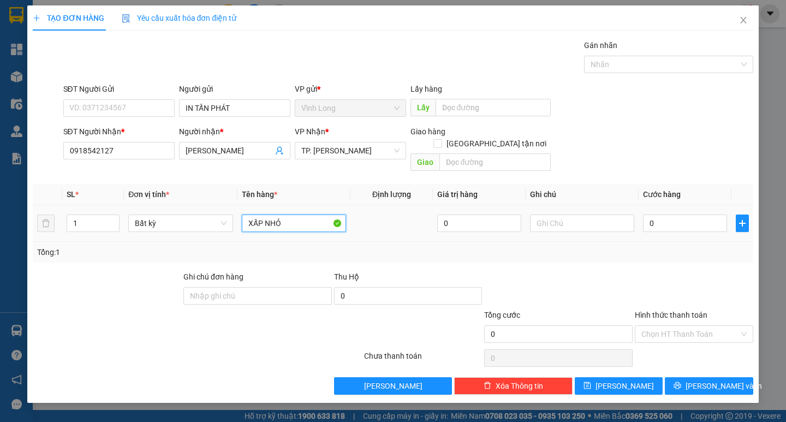
type input "XẤP NHỎ"
type input "TRANG"
type input "2"
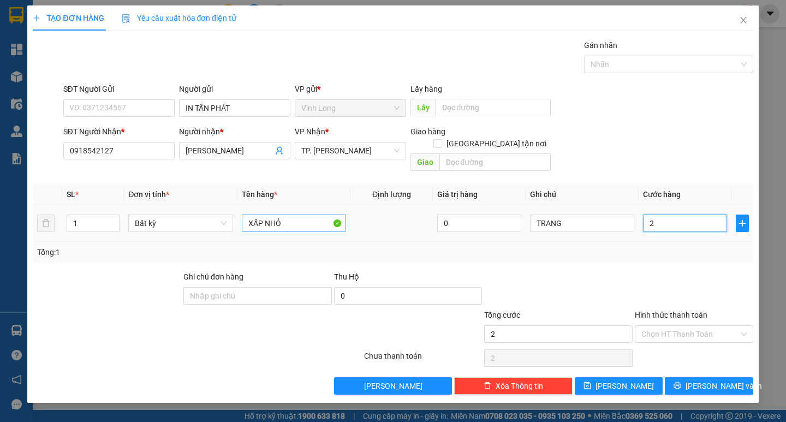
type input "20"
type input "20.000"
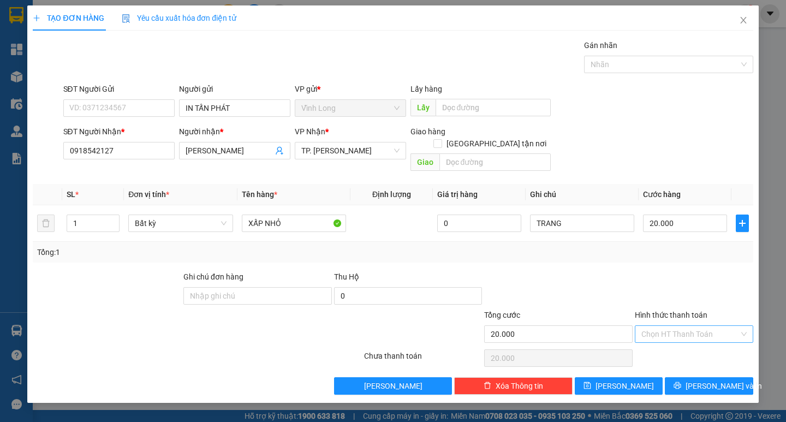
click at [663, 326] on input "Hình thức thanh toán" at bounding box center [691, 334] width 98 height 16
click at [666, 343] on div "Tại văn phòng" at bounding box center [694, 344] width 105 height 12
type input "0"
click at [700, 380] on span "Lưu và In" at bounding box center [724, 386] width 76 height 12
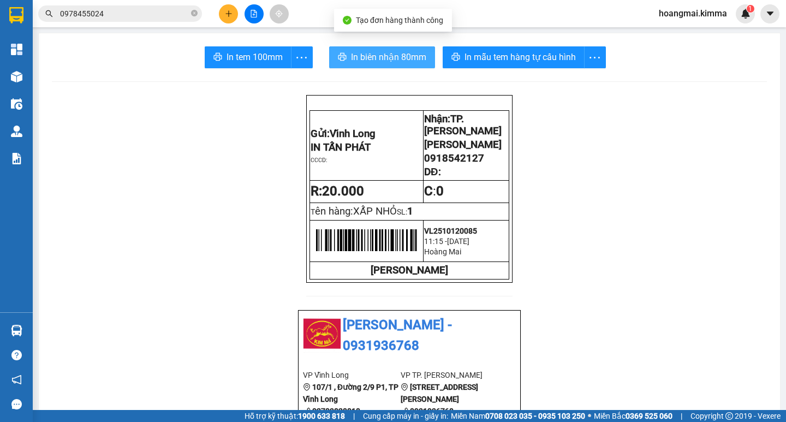
click at [363, 61] on span "In biên nhận 80mm" at bounding box center [388, 57] width 75 height 14
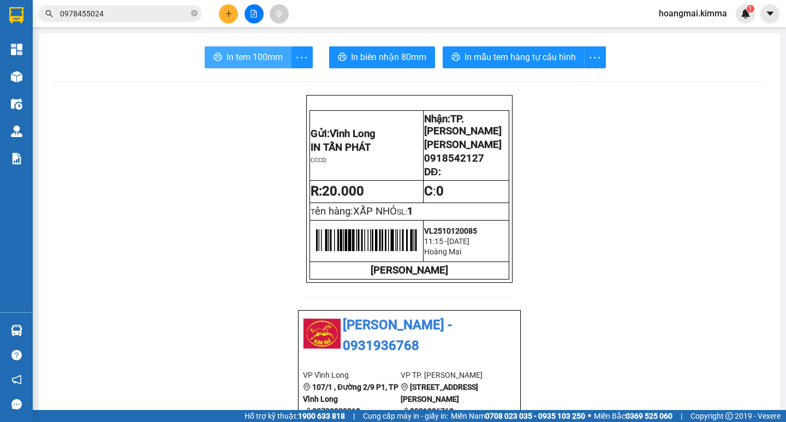
click at [274, 58] on span "In tem 100mm" at bounding box center [255, 57] width 56 height 14
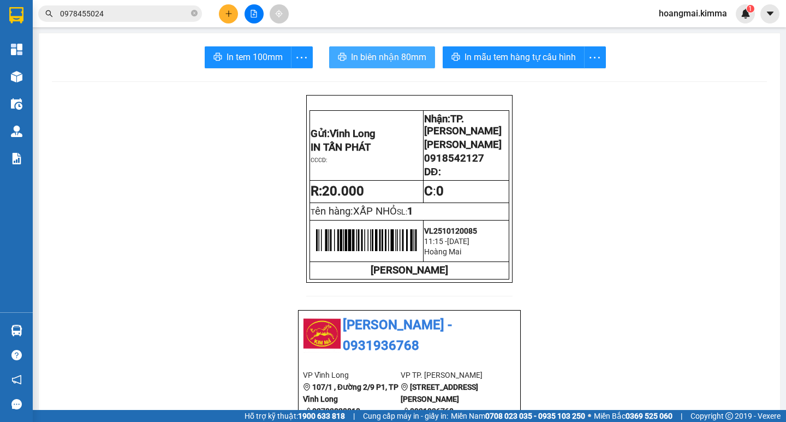
click at [358, 50] on span "In biên nhận 80mm" at bounding box center [388, 57] width 75 height 14
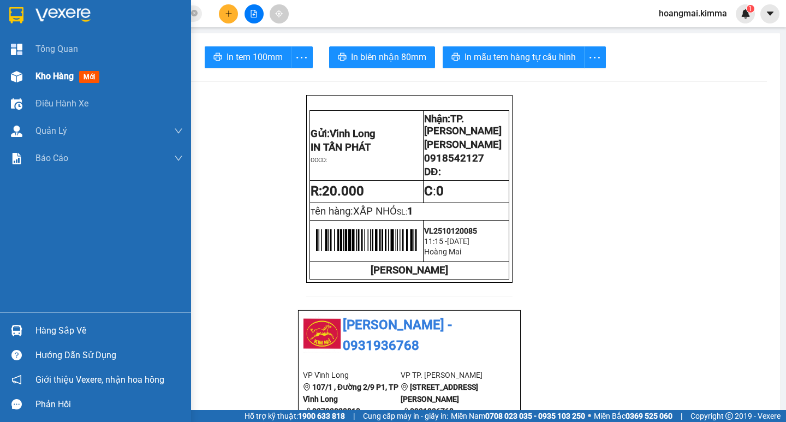
click at [46, 74] on span "Kho hàng" at bounding box center [55, 76] width 38 height 10
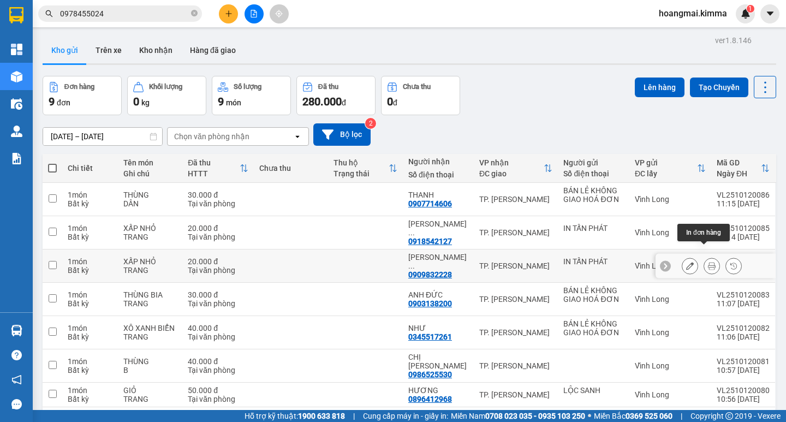
click at [708, 262] on icon at bounding box center [712, 266] width 8 height 8
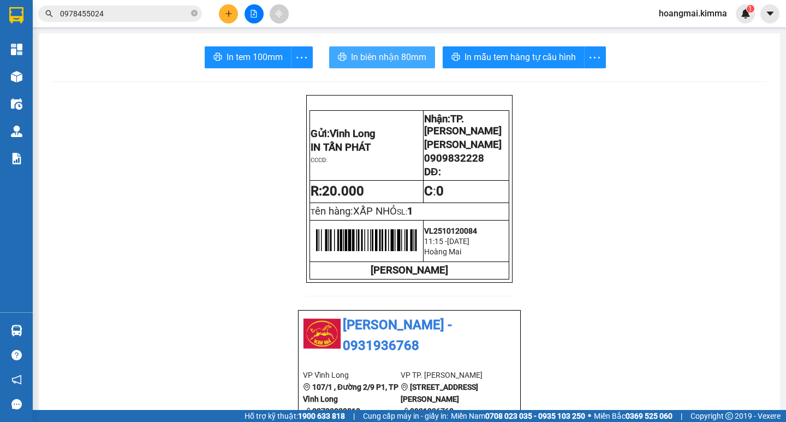
click at [377, 57] on span "In biên nhận 80mm" at bounding box center [388, 57] width 75 height 14
click at [235, 19] on button at bounding box center [228, 13] width 19 height 19
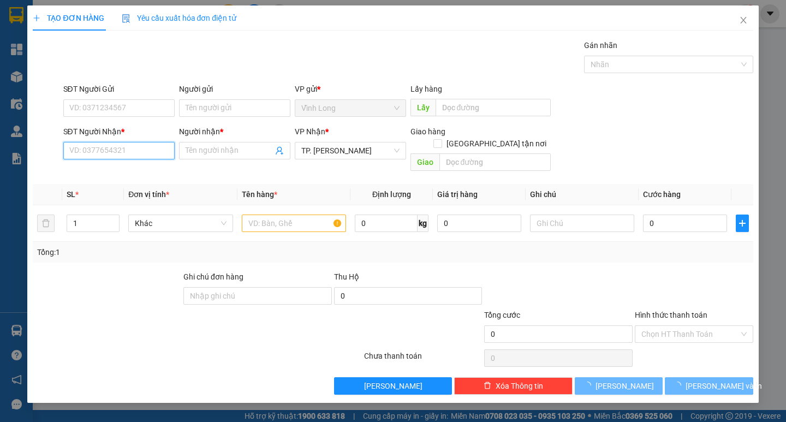
click at [157, 152] on input "SĐT Người Nhận *" at bounding box center [118, 150] width 111 height 17
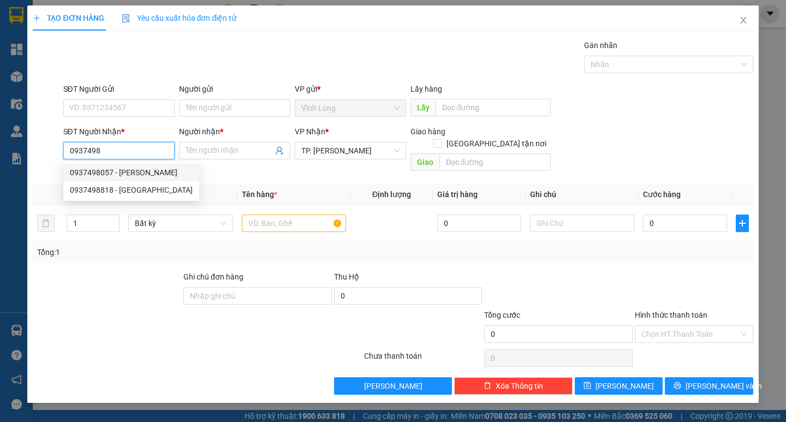
click at [140, 171] on div "0937498057 - HUYỀN" at bounding box center [131, 173] width 123 height 12
type input "0937498057"
type input "HUYỀN"
type input "0937498057"
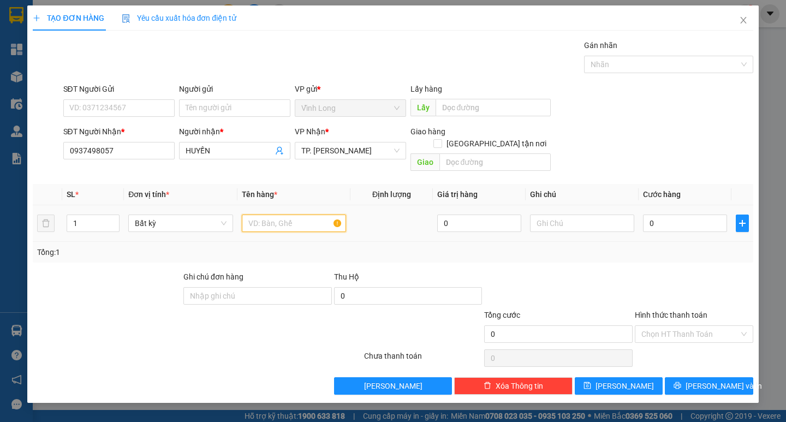
click at [270, 215] on input "text" at bounding box center [294, 223] width 104 height 17
type input "2 GÓI TRẮNG"
type input "TRANG"
click at [227, 116] on input "Người gửi" at bounding box center [234, 107] width 111 height 17
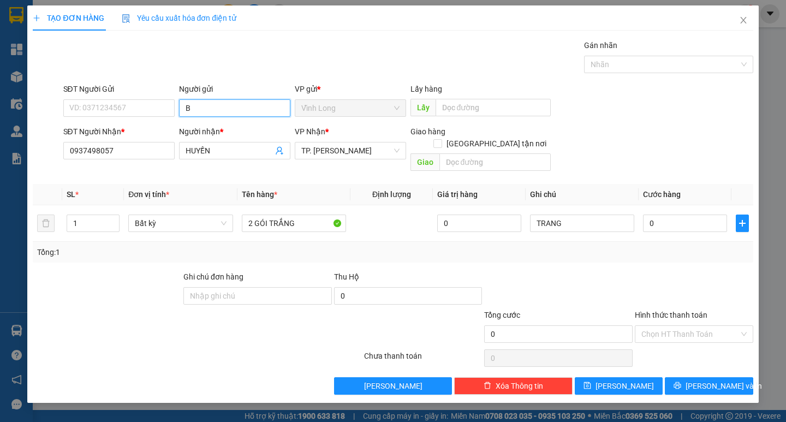
type input "BÁ"
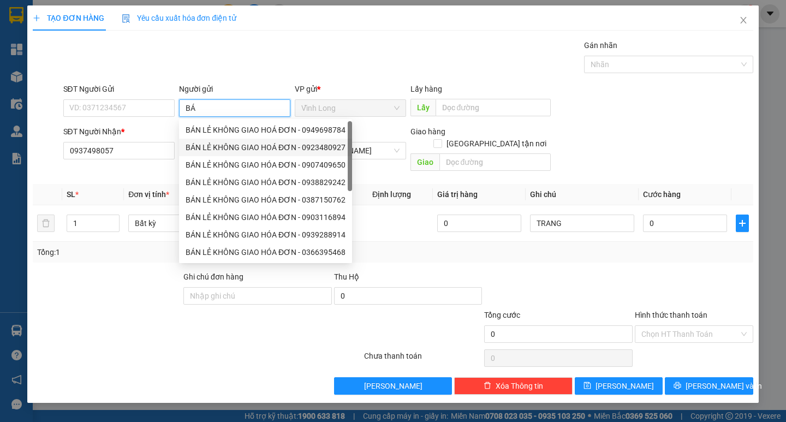
click at [226, 128] on div "BÁN LẺ KHÔNG GIAO HOÁ ĐƠN - 0949698784" at bounding box center [266, 130] width 160 height 12
type input "0949698784"
type input "BÁN LẺ KHÔNG GIAO HOÁ ĐƠN"
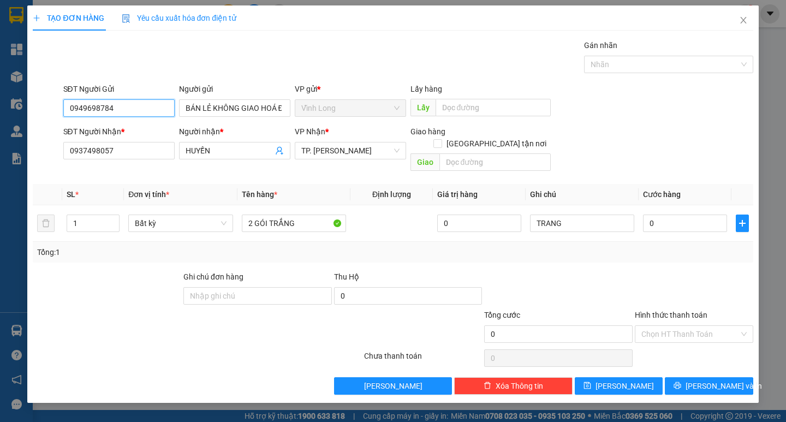
drag, startPoint x: 134, startPoint y: 113, endPoint x: 0, endPoint y: 122, distance: 134.7
click at [0, 122] on div "TẠO ĐƠN HÀNG Yêu cầu xuất hóa đơn điện tử Transit Pickup Surcharge Ids Transit …" at bounding box center [393, 211] width 786 height 422
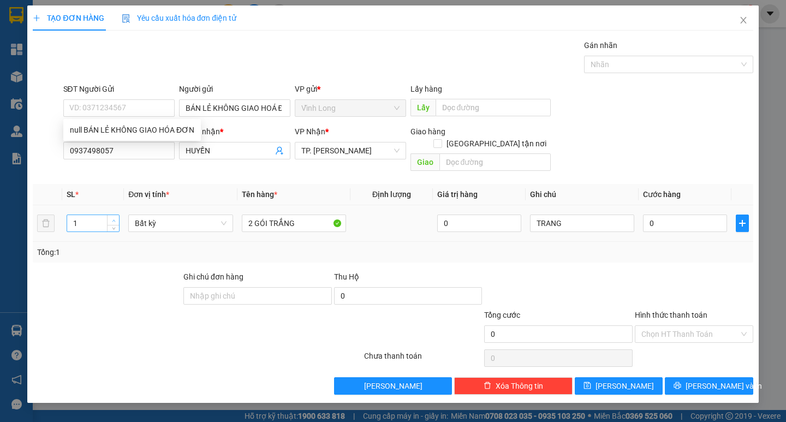
type input "2"
drag, startPoint x: 114, startPoint y: 208, endPoint x: 160, endPoint y: 206, distance: 46.4
click at [113, 218] on icon "up" at bounding box center [114, 220] width 4 height 4
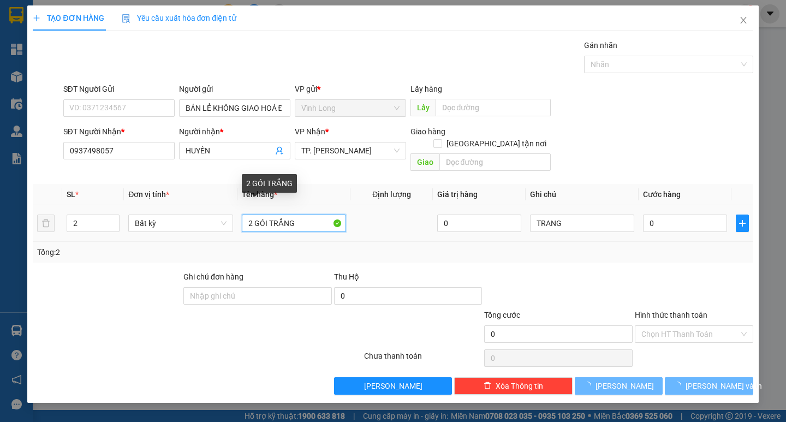
click at [249, 215] on input "2 GÓI TRẮNG" at bounding box center [294, 223] width 104 height 17
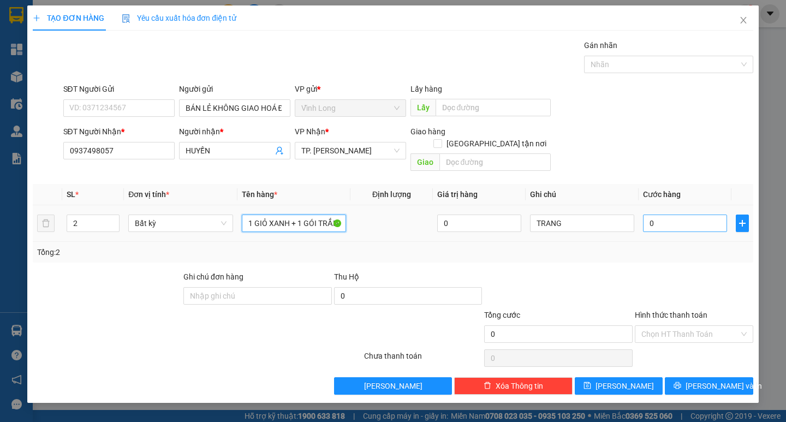
type input "1 GIỎ XANH + 1 GÓI TRẮNG"
click at [686, 218] on input "0" at bounding box center [685, 223] width 84 height 17
type input "4"
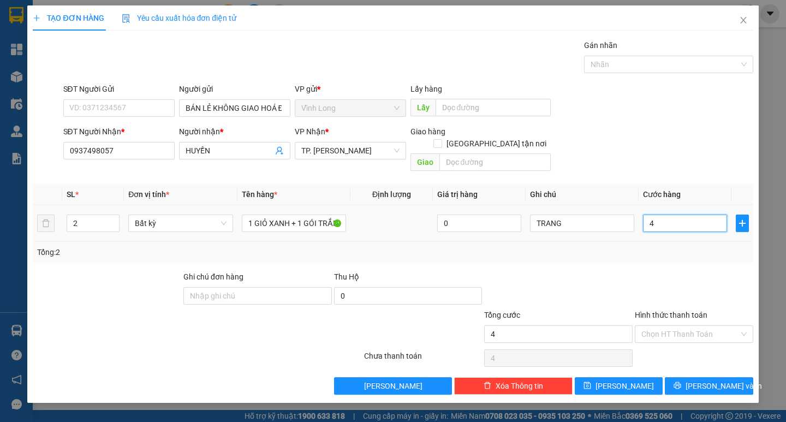
type input "40"
type input "40.000"
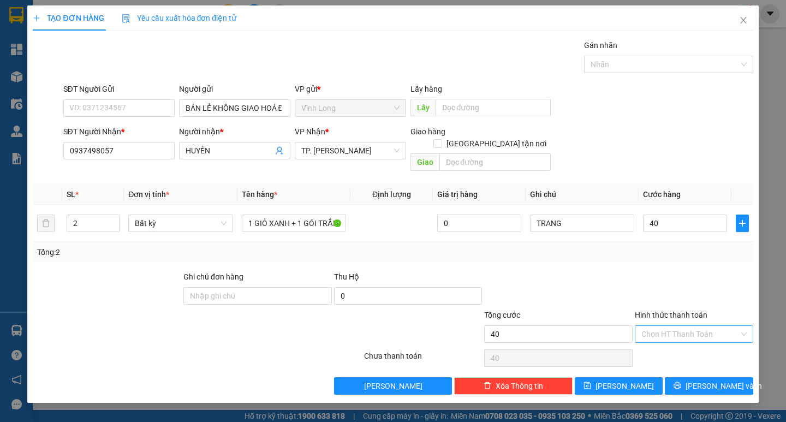
type input "40.000"
click at [707, 329] on input "Hình thức thanh toán" at bounding box center [691, 334] width 98 height 16
click at [694, 342] on div "Tại văn phòng" at bounding box center [694, 344] width 105 height 12
click at [723, 380] on span "Lưu và In" at bounding box center [724, 386] width 76 height 12
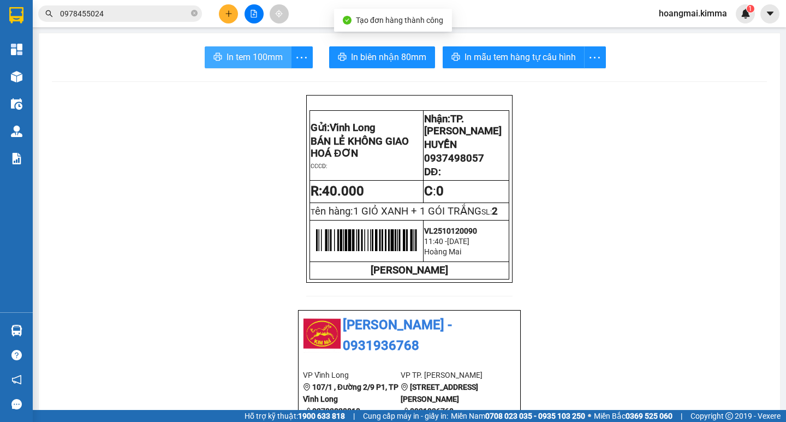
click at [258, 55] on span "In tem 100mm" at bounding box center [255, 57] width 56 height 14
click at [225, 14] on icon "plus" at bounding box center [229, 14] width 8 height 8
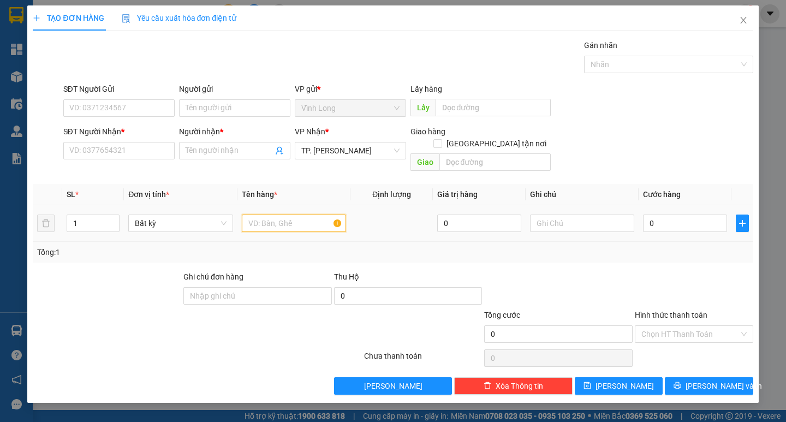
click at [276, 216] on input "text" at bounding box center [294, 223] width 104 height 17
type input "BAO XANH LÁ"
type input "TRANG"
click at [317, 215] on input "BAO XANH LÁ" at bounding box center [294, 223] width 104 height 17
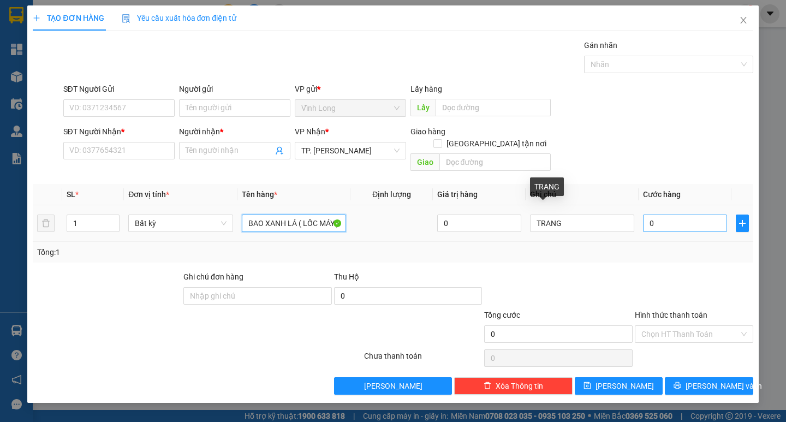
type input "BAO XANH LÁ ( LỐC MÁY )"
click at [669, 215] on input "0" at bounding box center [685, 223] width 84 height 17
type input "8"
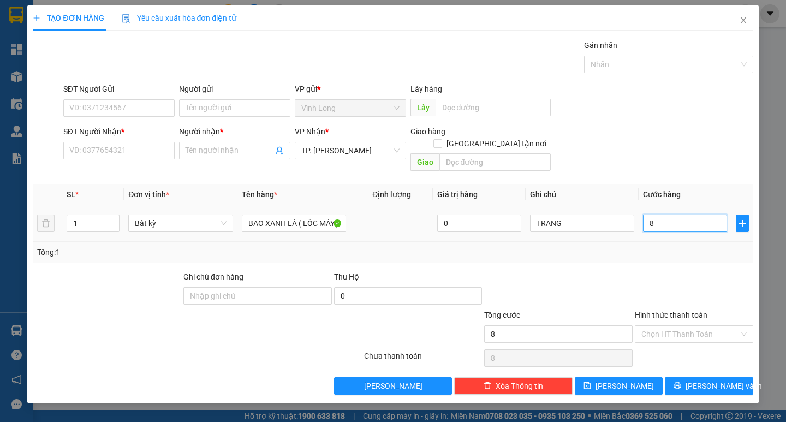
type input "80"
type input "80.000"
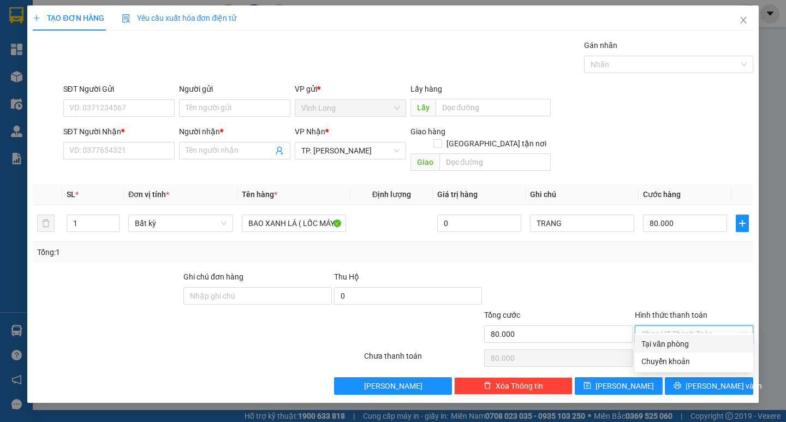
drag, startPoint x: 681, startPoint y: 320, endPoint x: 678, endPoint y: 337, distance: 17.1
click at [681, 326] on input "Hình thức thanh toán" at bounding box center [691, 334] width 98 height 16
click at [677, 338] on div "Tại văn phòng" at bounding box center [694, 343] width 119 height 17
type input "0"
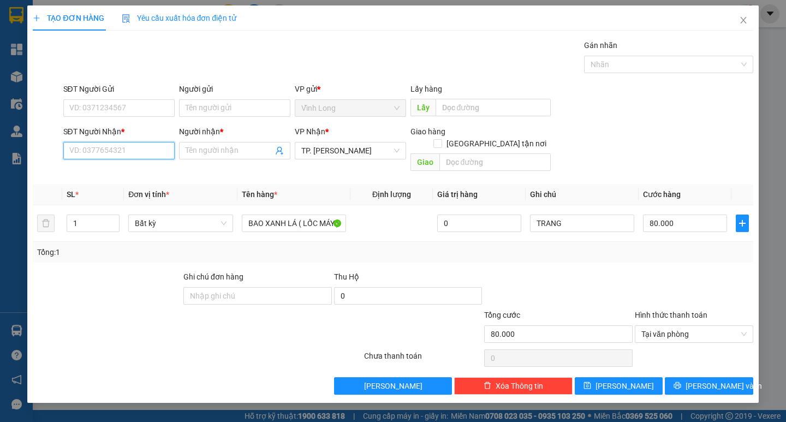
click at [133, 149] on input "SĐT Người Nhận *" at bounding box center [118, 150] width 111 height 17
type input "0969929100"
click at [200, 148] on input "Người nhận *" at bounding box center [229, 151] width 87 height 12
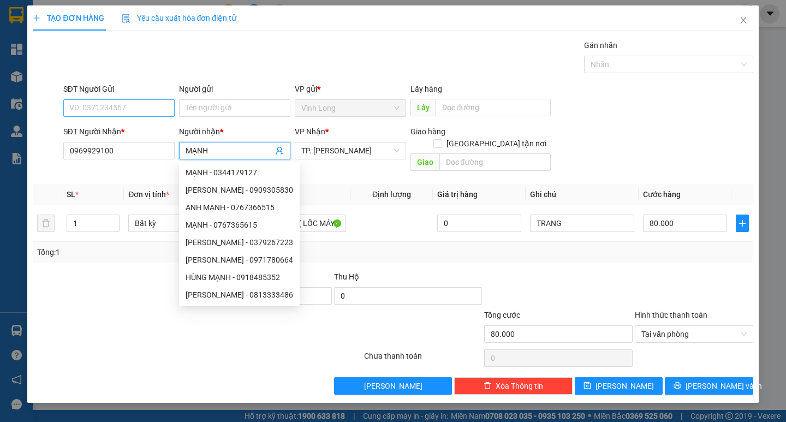
type input "MẠNH"
click at [155, 104] on input "SĐT Người Gửi" at bounding box center [118, 107] width 111 height 17
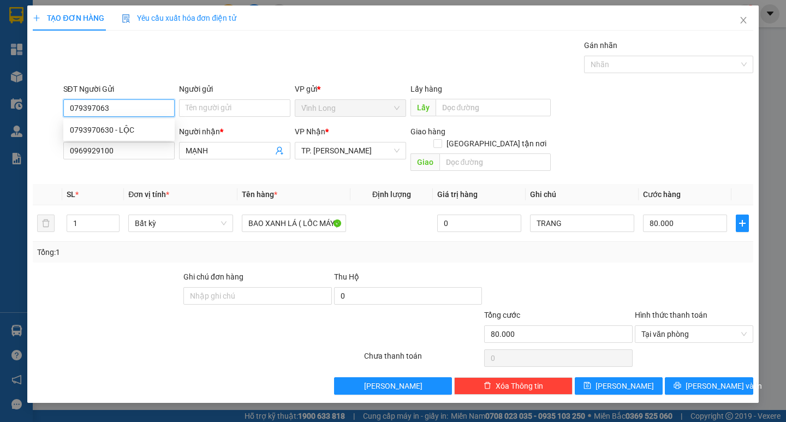
type input "0793970630"
click at [126, 134] on div "0793970630 - LỘC" at bounding box center [119, 130] width 98 height 12
type input "LỘC"
type input "0793970630"
click at [301, 60] on div "Gói vận chuyển * Tiêu chuẩn Gán nhãn Nhãn" at bounding box center [408, 58] width 695 height 38
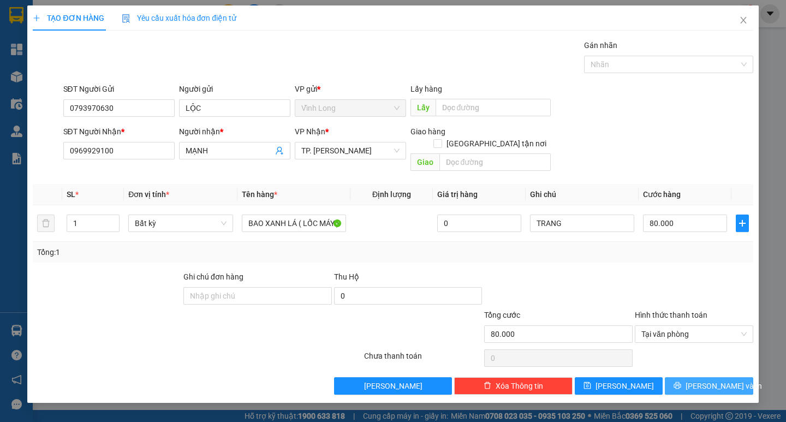
click at [709, 380] on span "Lưu và In" at bounding box center [724, 386] width 76 height 12
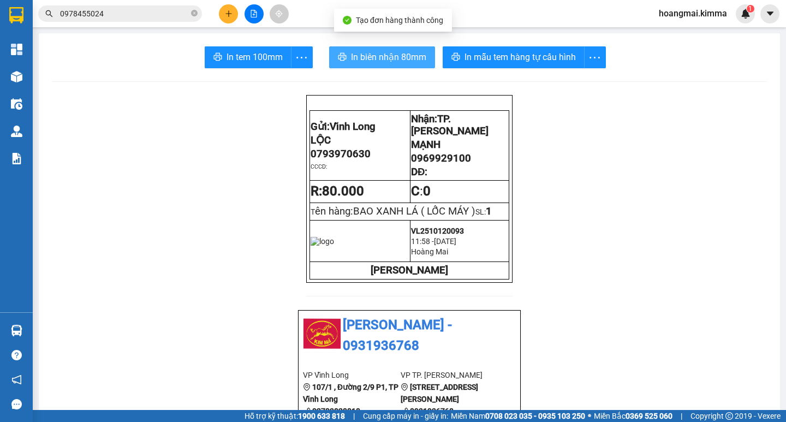
click at [351, 56] on span "In biên nhận 80mm" at bounding box center [388, 57] width 75 height 14
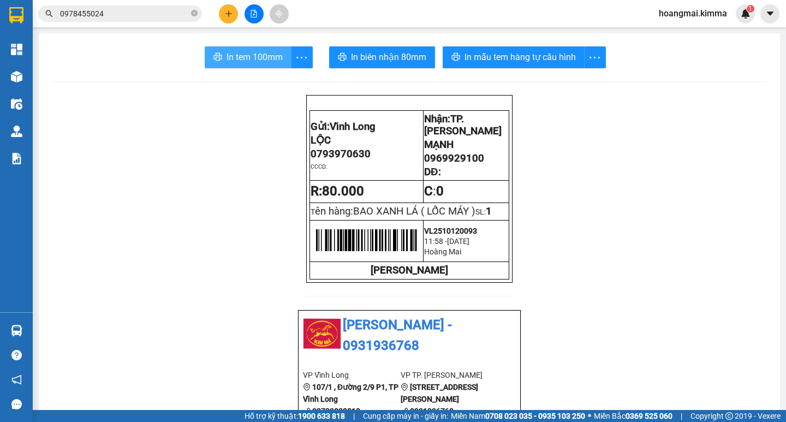
click at [233, 51] on span "In tem 100mm" at bounding box center [255, 57] width 56 height 14
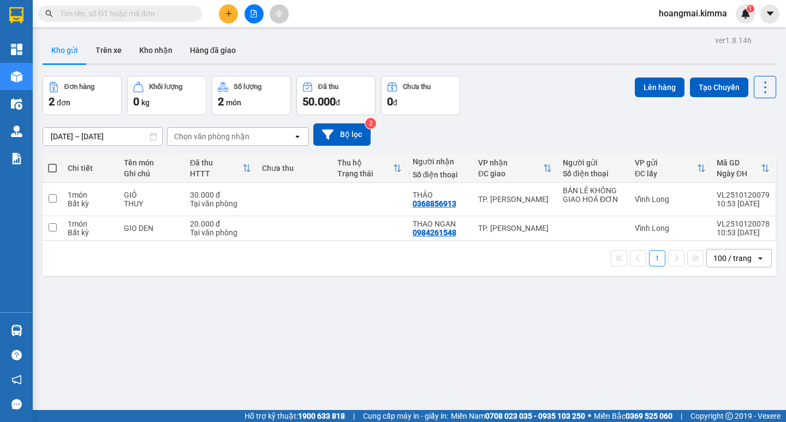
paste input "LỘC SANH"
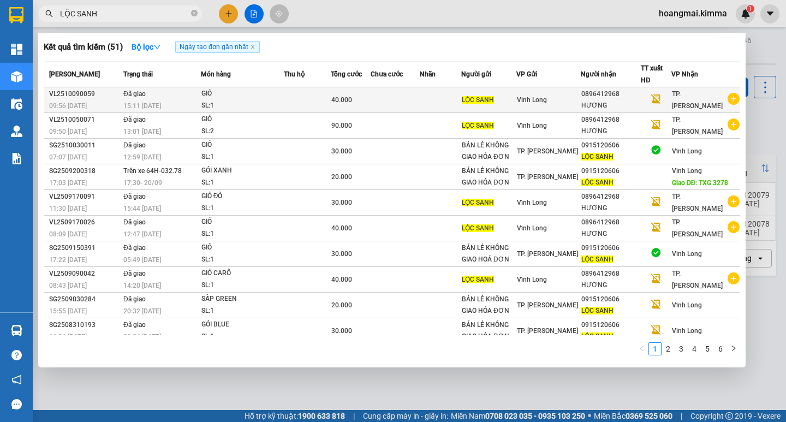
type input "LỘC SANH"
click at [516, 102] on div "LỘC SANH" at bounding box center [489, 99] width 54 height 11
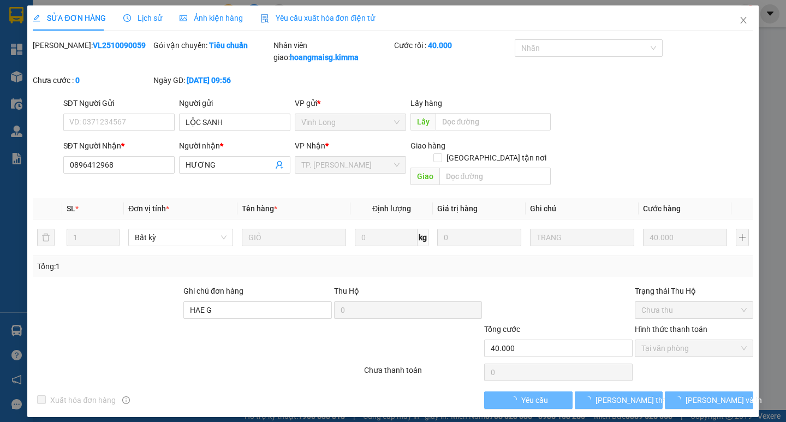
type input "LỘC SANH"
type input "0896412968"
type input "HƯƠNG"
type input "HAE G"
type input "40.000"
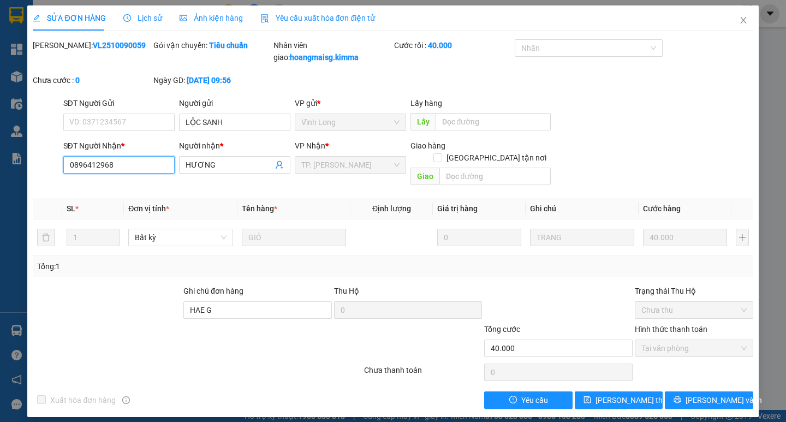
drag, startPoint x: 128, startPoint y: 163, endPoint x: 37, endPoint y: 164, distance: 91.2
click at [37, 164] on div "SĐT Người Nhận * 0896412968 0896412968 Người nhận * HƯƠNG VP Nhận * TP. Hồ Chí …" at bounding box center [393, 165] width 723 height 50
